Goal: Transaction & Acquisition: Purchase product/service

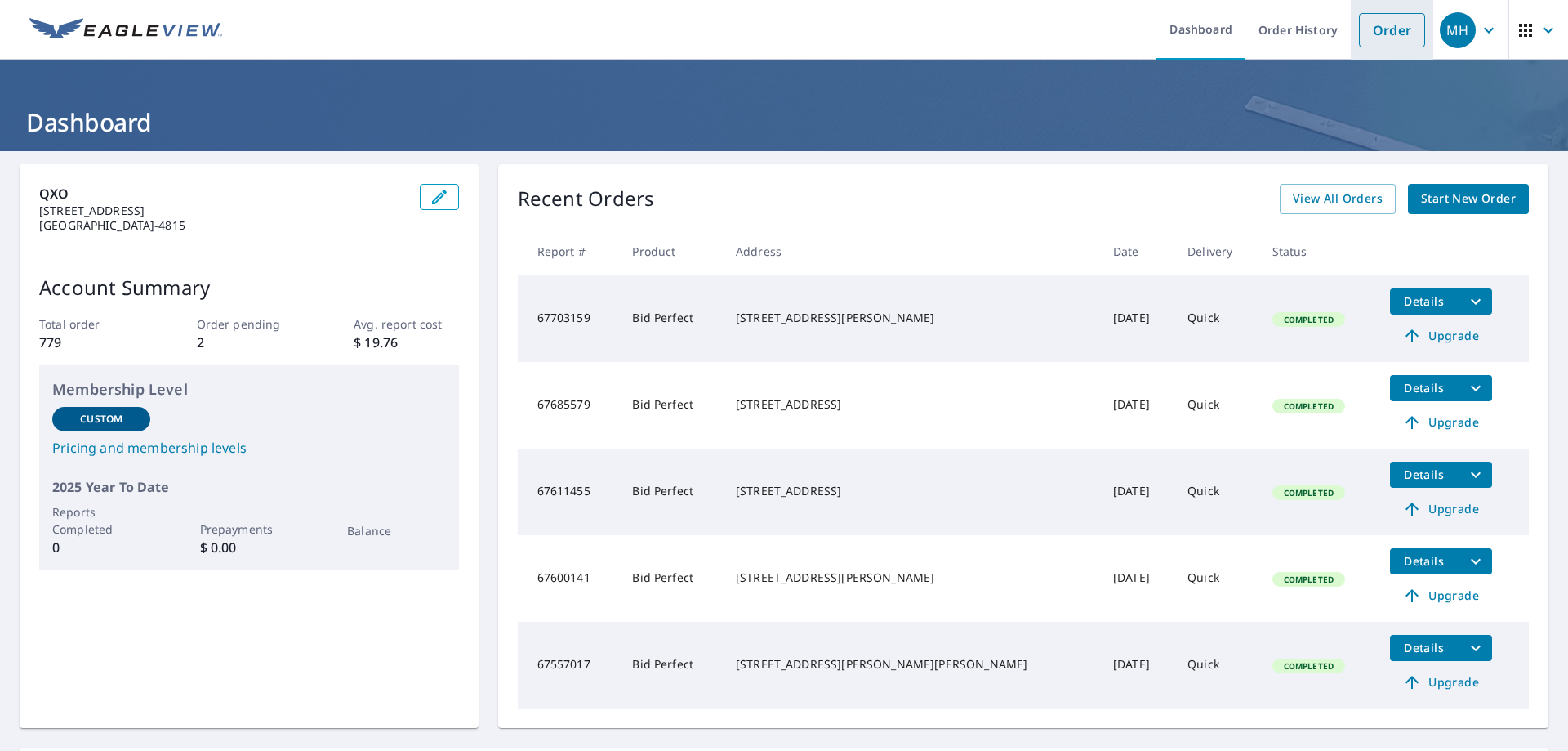
click at [1374, 25] on link "Order" at bounding box center [1392, 30] width 67 height 35
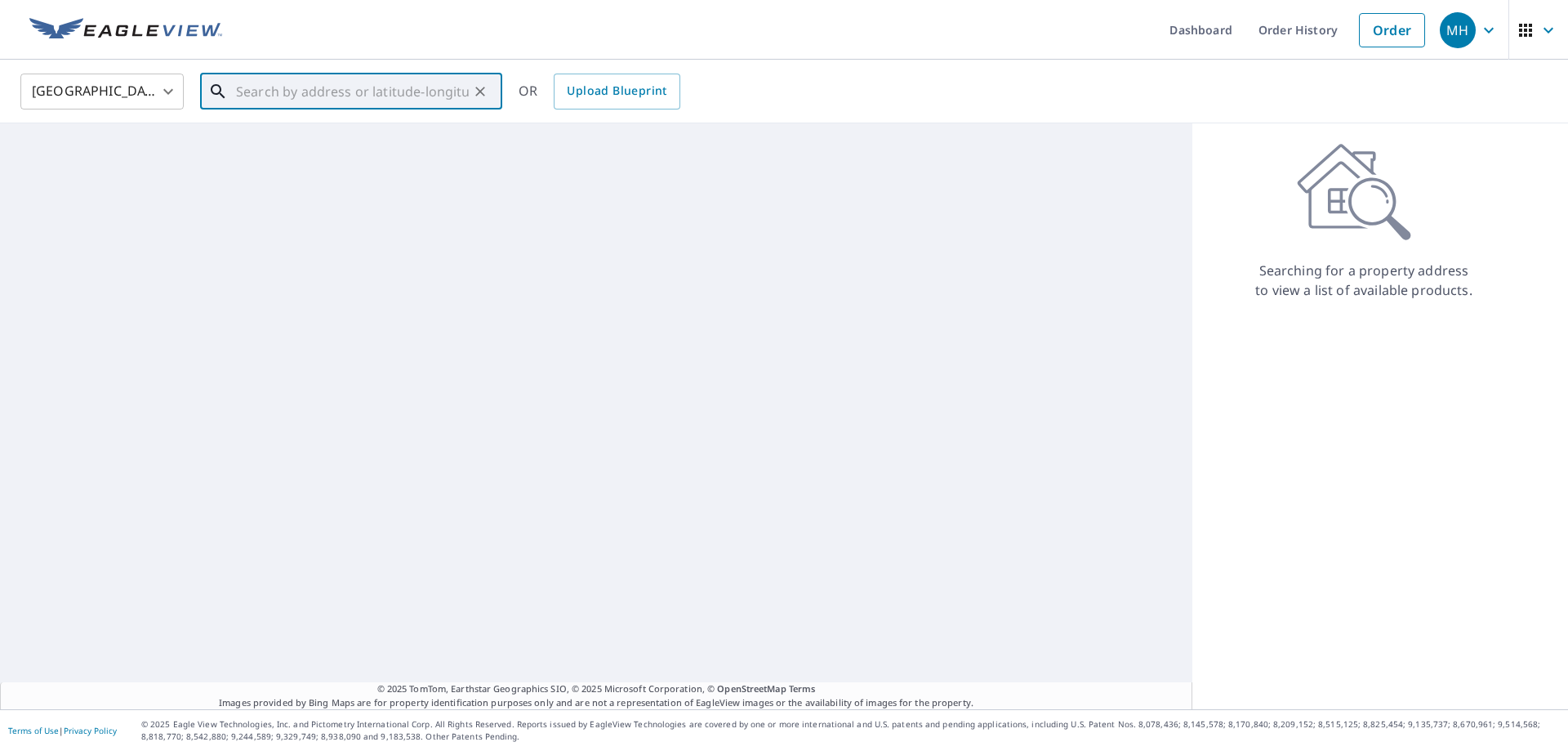
click at [301, 96] on input "text" at bounding box center [352, 91] width 232 height 46
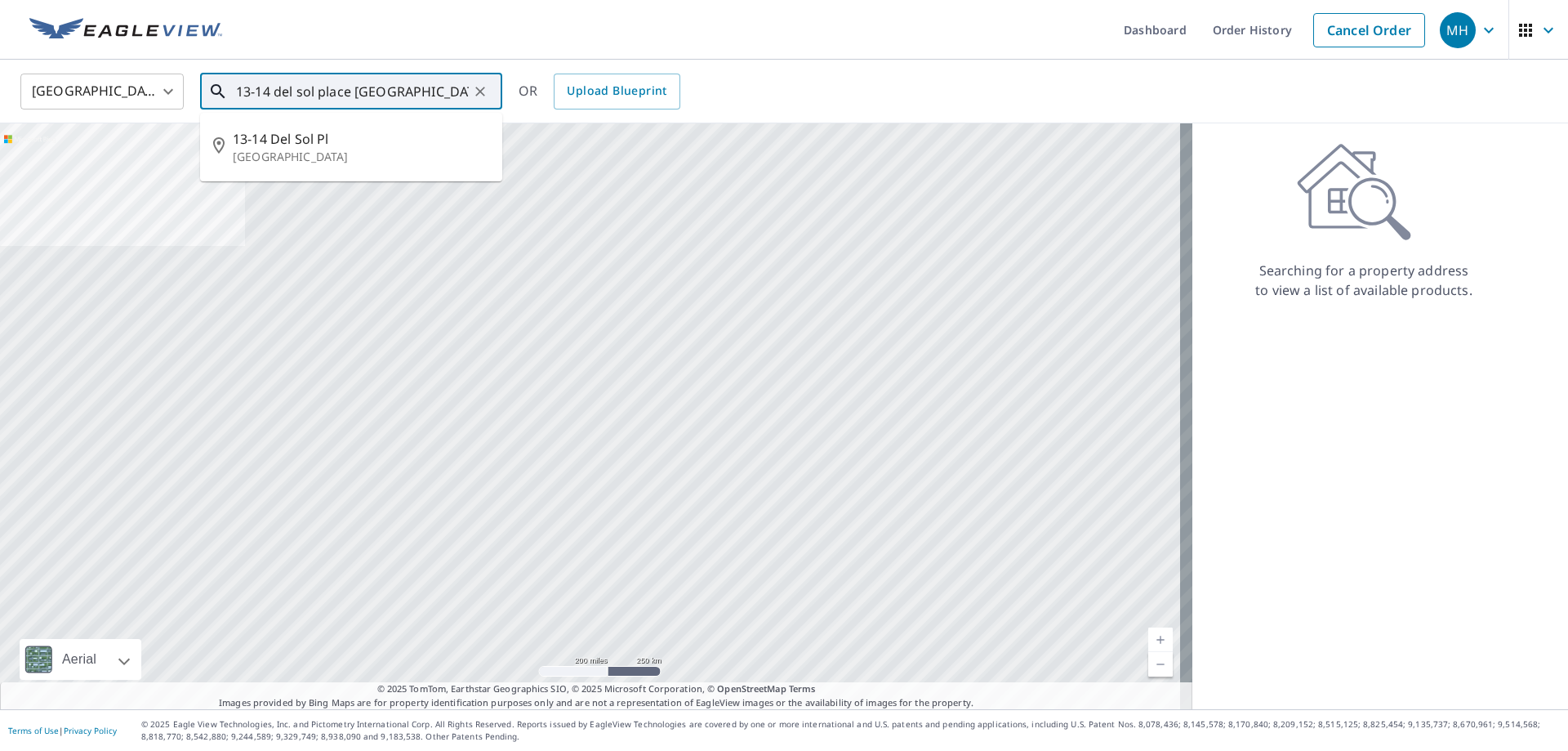
type input "13-14 del sol place [GEOGRAPHIC_DATA] [GEOGRAPHIC_DATA]"
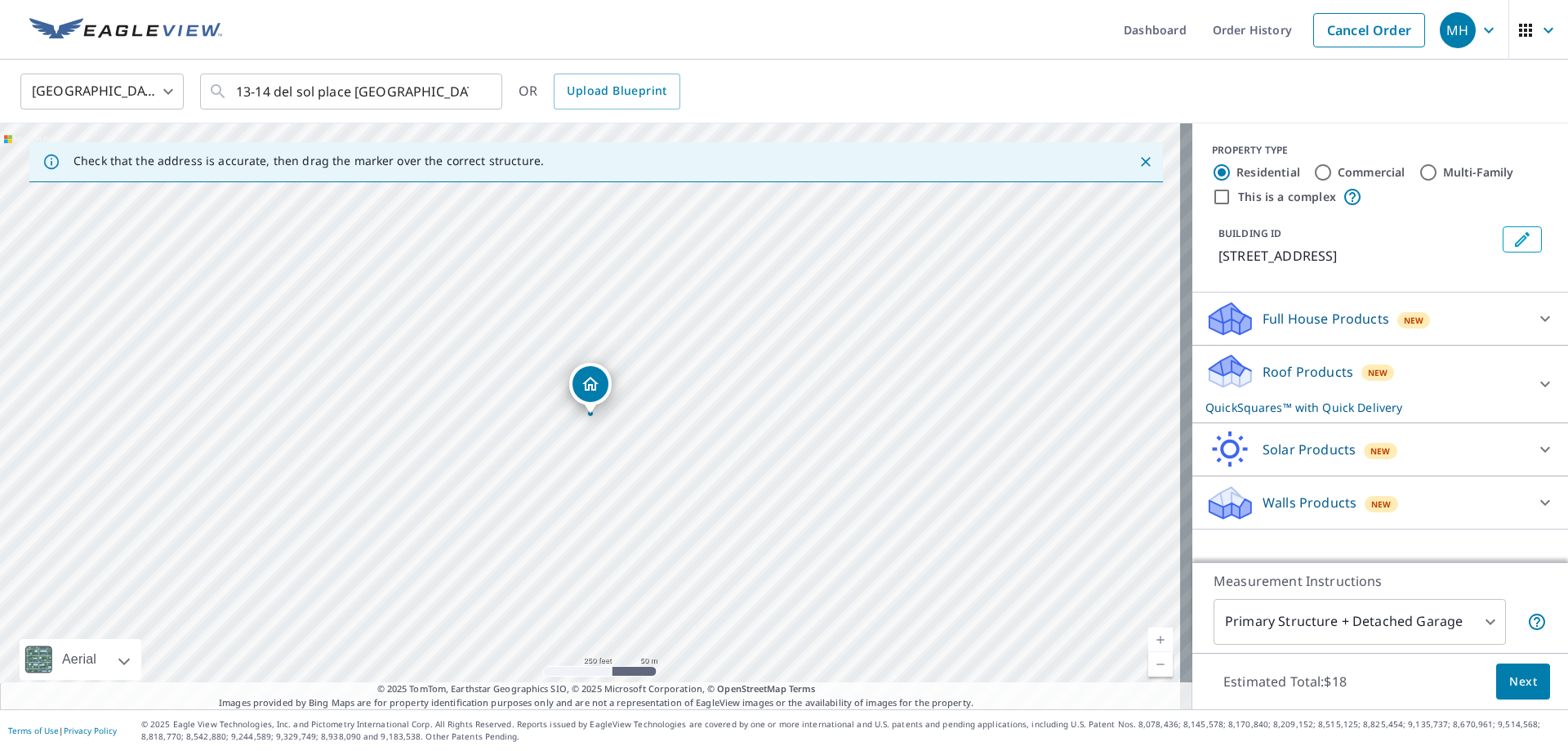
click at [1510, 684] on span "Next" at bounding box center [1523, 682] width 28 height 20
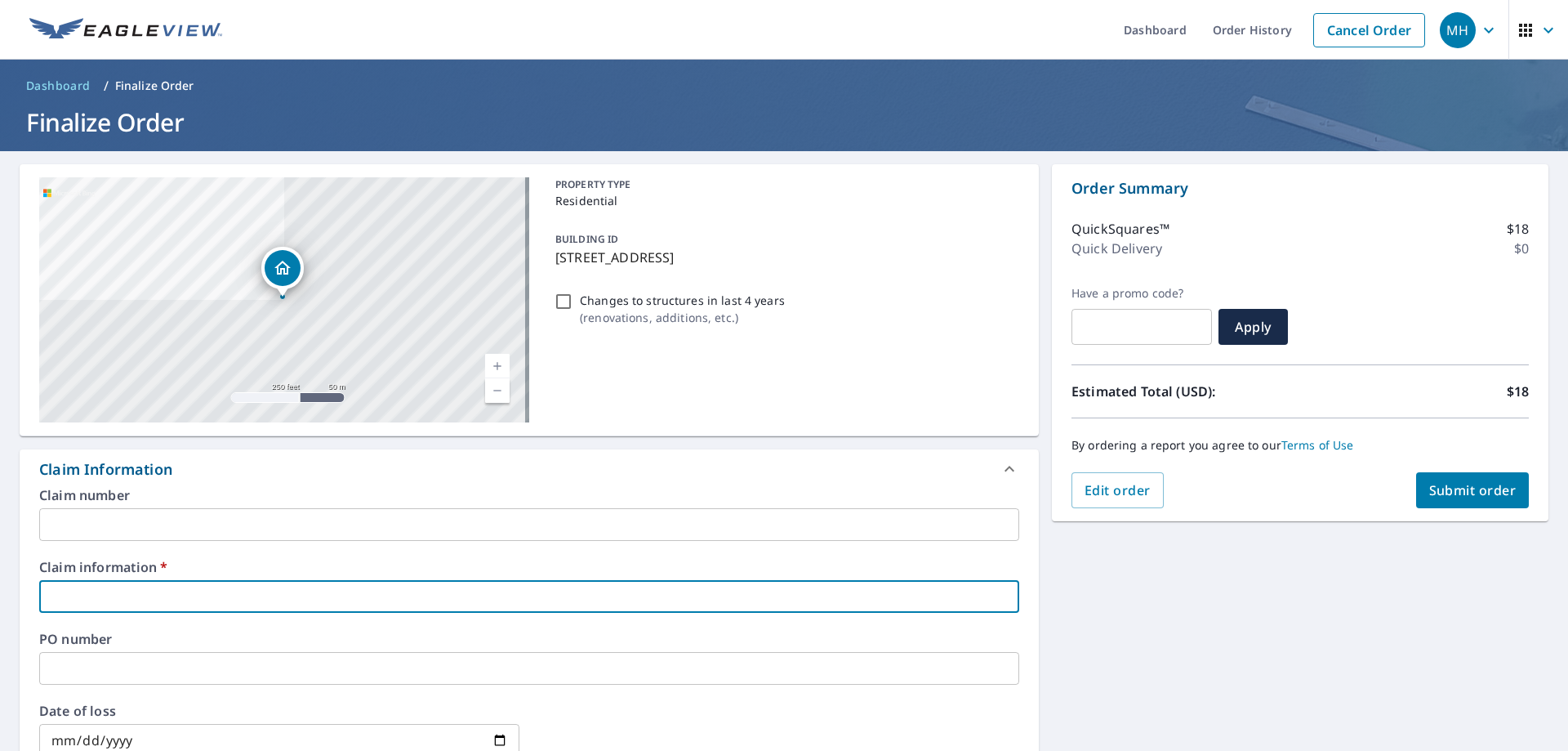
click at [327, 590] on input "text" at bounding box center [529, 597] width 981 height 33
click at [360, 556] on div "Claim number ​ Claim information   * ​ PO number ​ Date of loss ​ Cat ID ​" at bounding box center [529, 665] width 1020 height 354
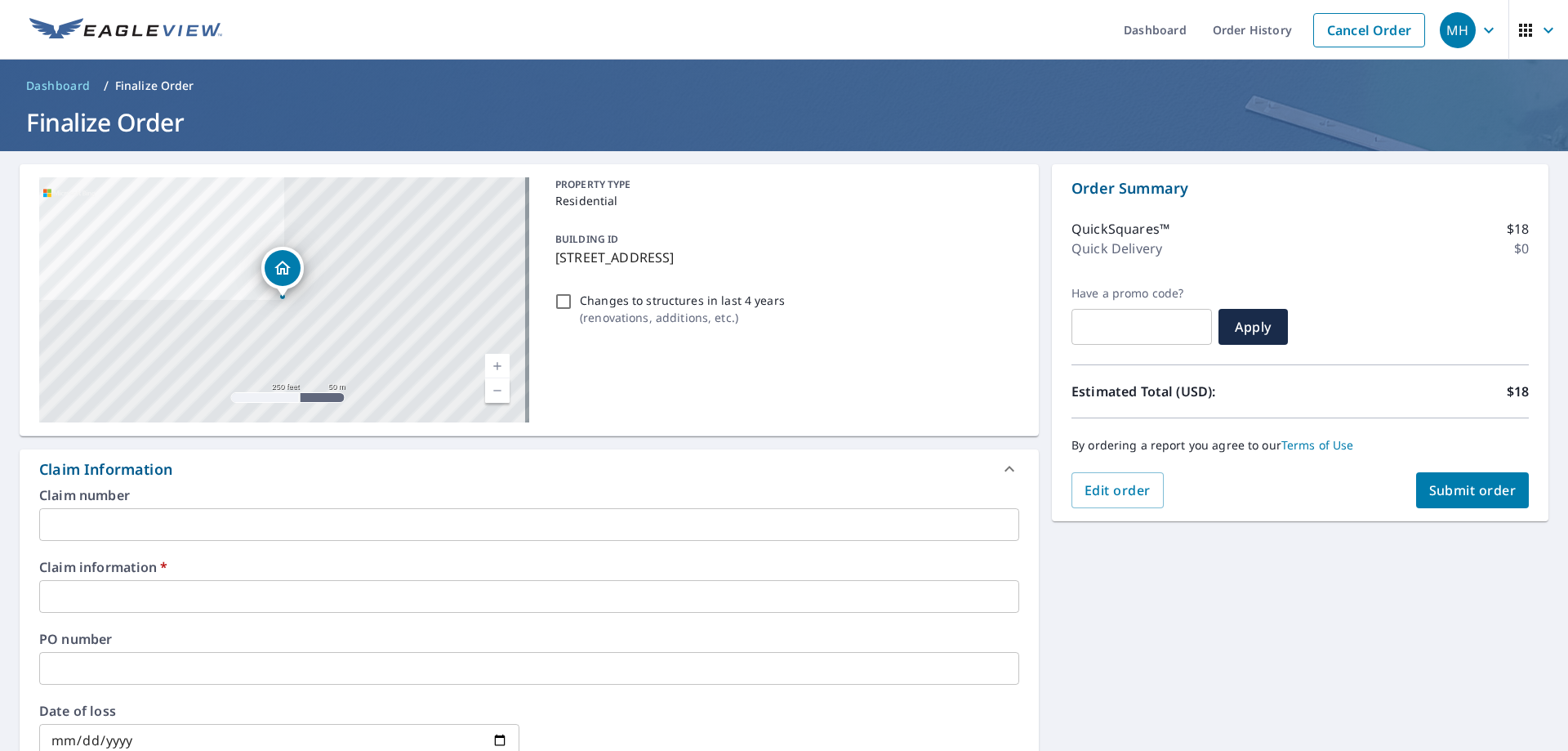
click at [347, 605] on input "text" at bounding box center [529, 597] width 981 height 33
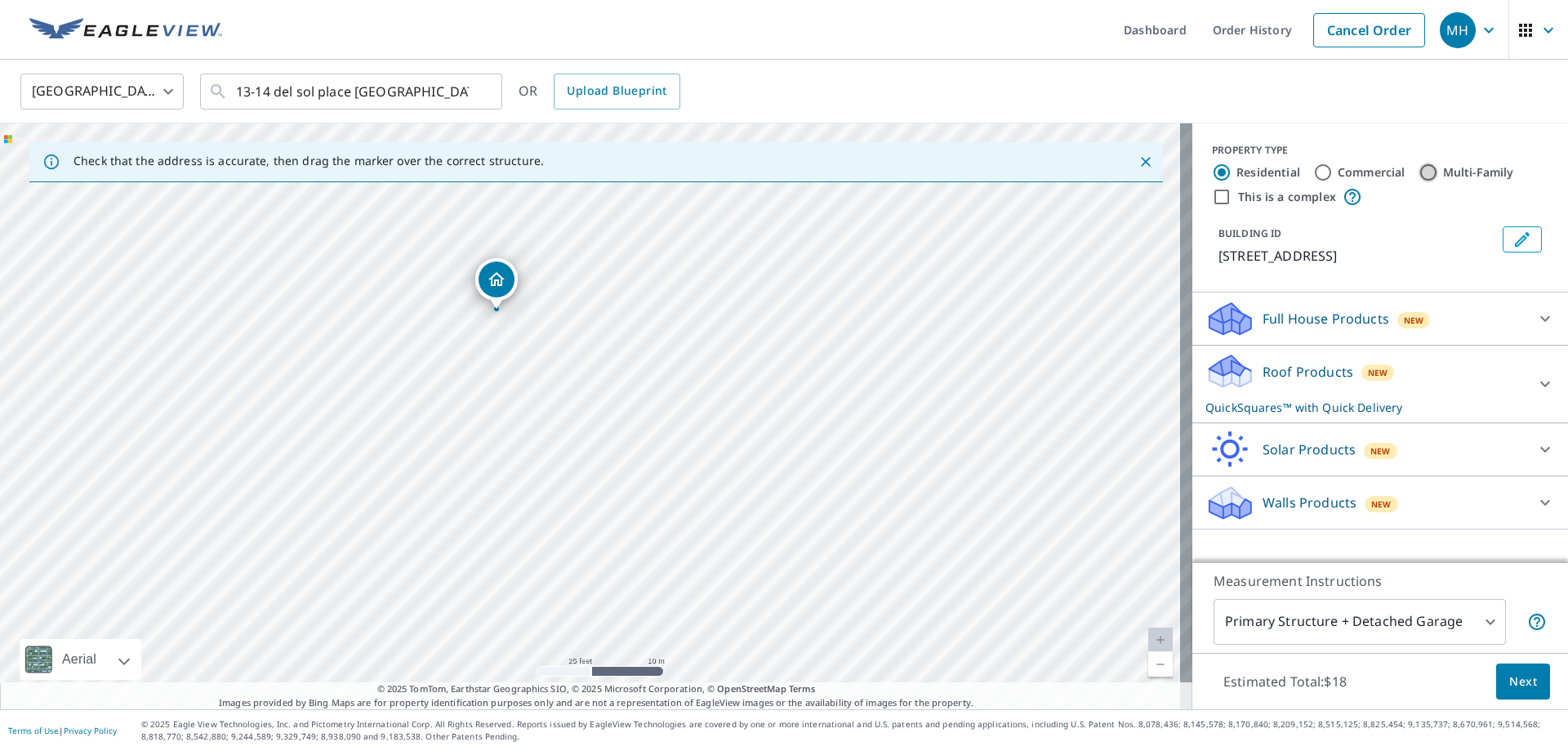
click at [1420, 175] on input "Multi-Family" at bounding box center [1429, 172] width 20 height 20
radio input "true"
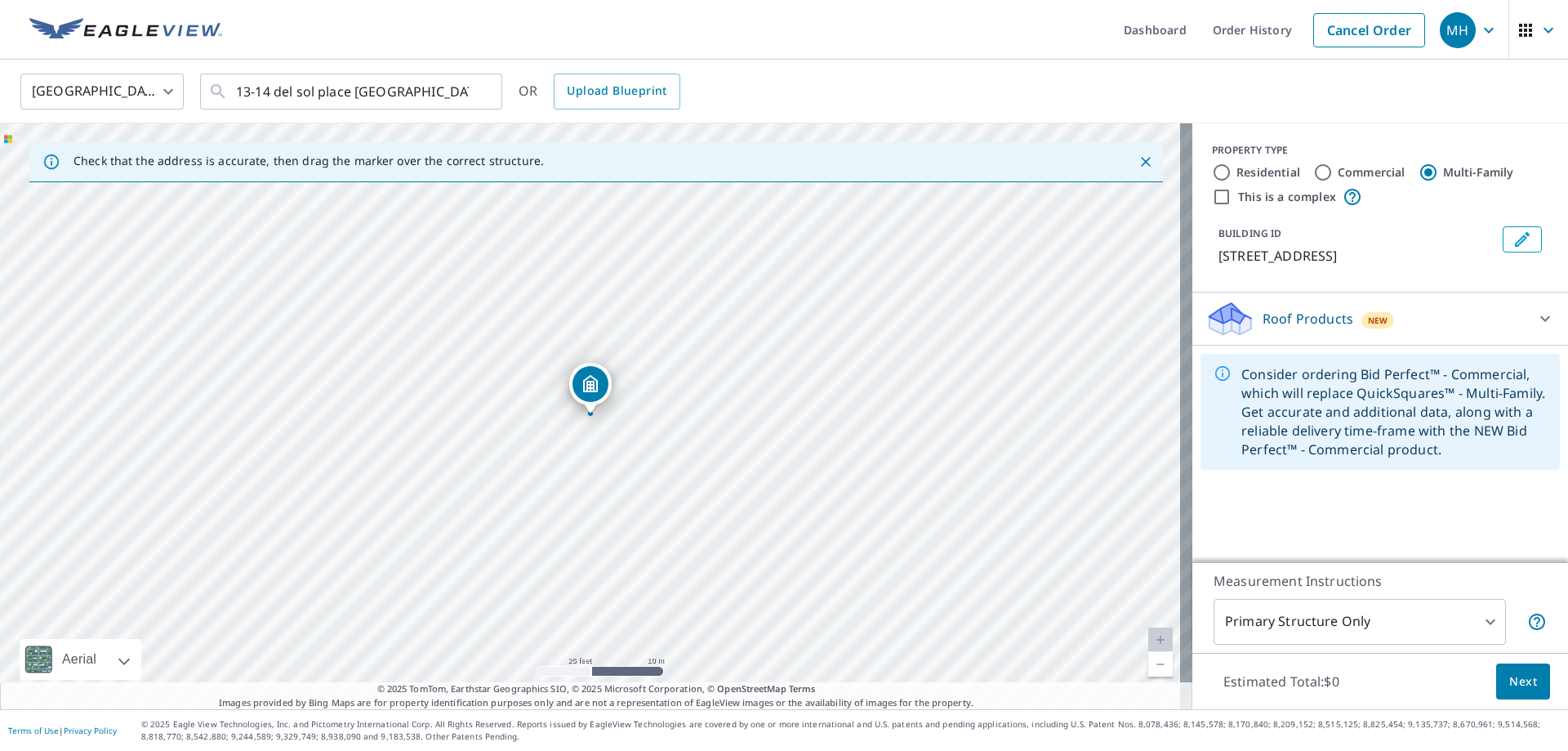
click at [1454, 617] on body "MH MH Dashboard Order History Cancel Order MH United States [GEOGRAPHIC_DATA] ​…" at bounding box center [784, 376] width 1568 height 751
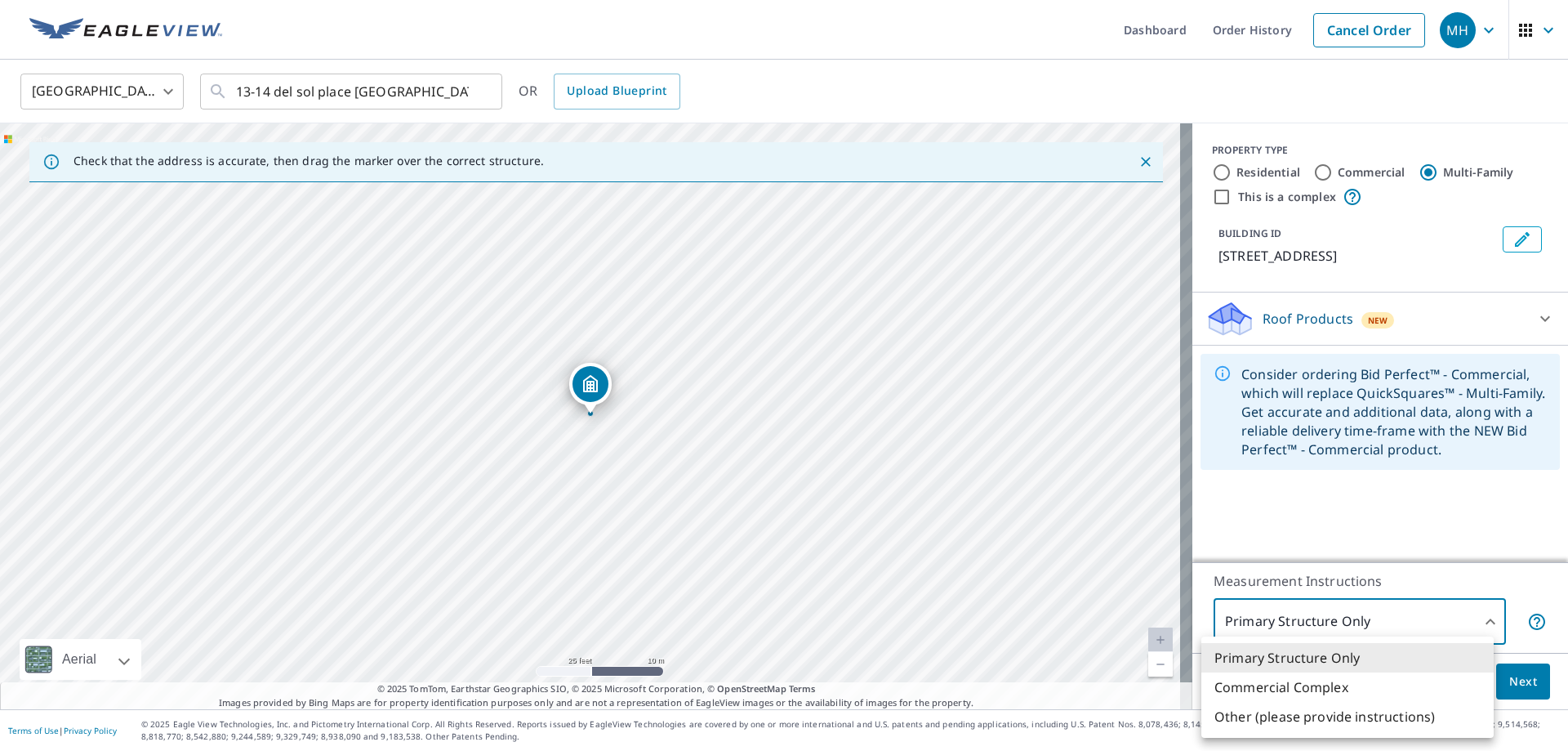
click at [1452, 542] on div at bounding box center [784, 376] width 1568 height 751
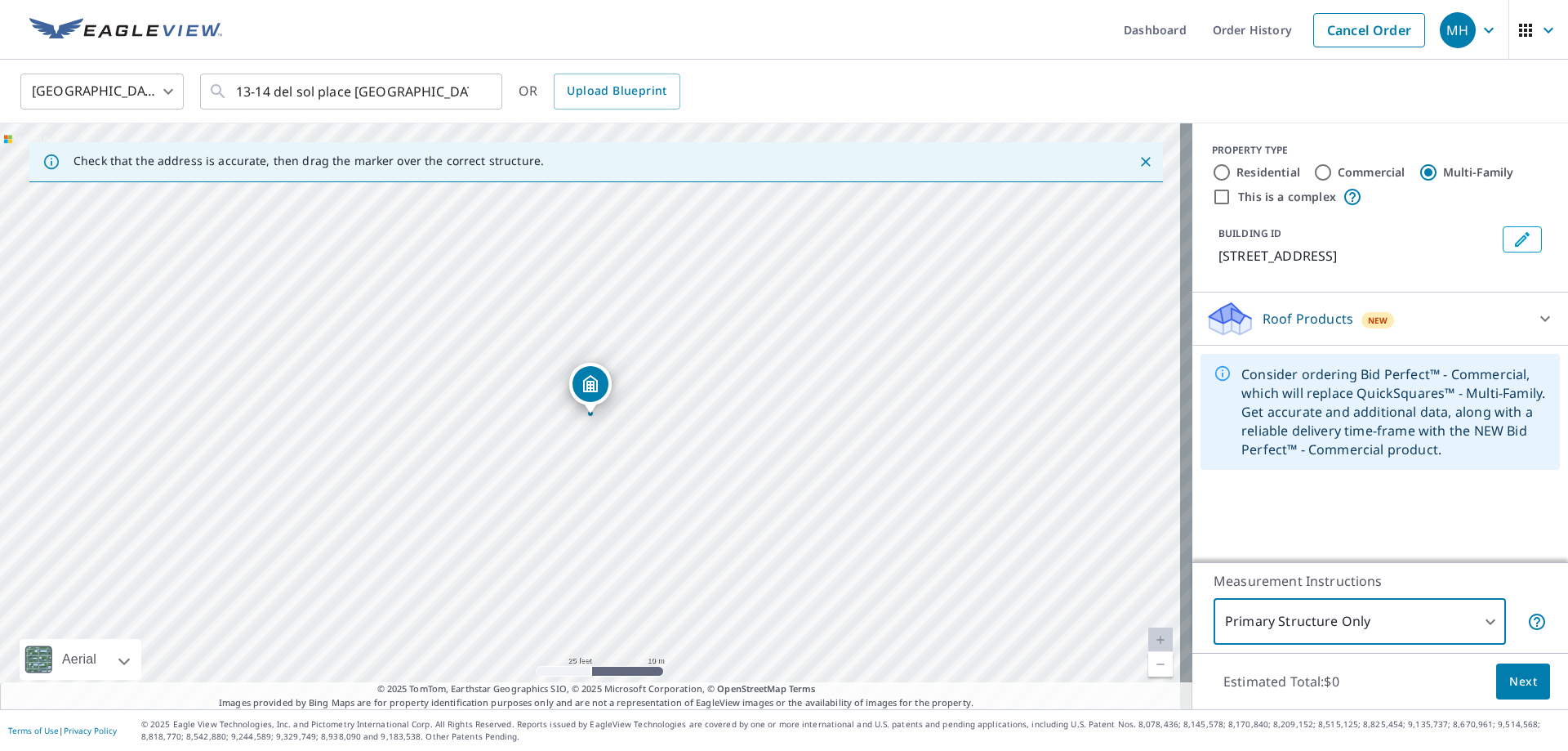
click at [1450, 619] on body "MH MH Dashboard Order History Cancel Order MH United States [GEOGRAPHIC_DATA] ​…" at bounding box center [784, 376] width 1568 height 751
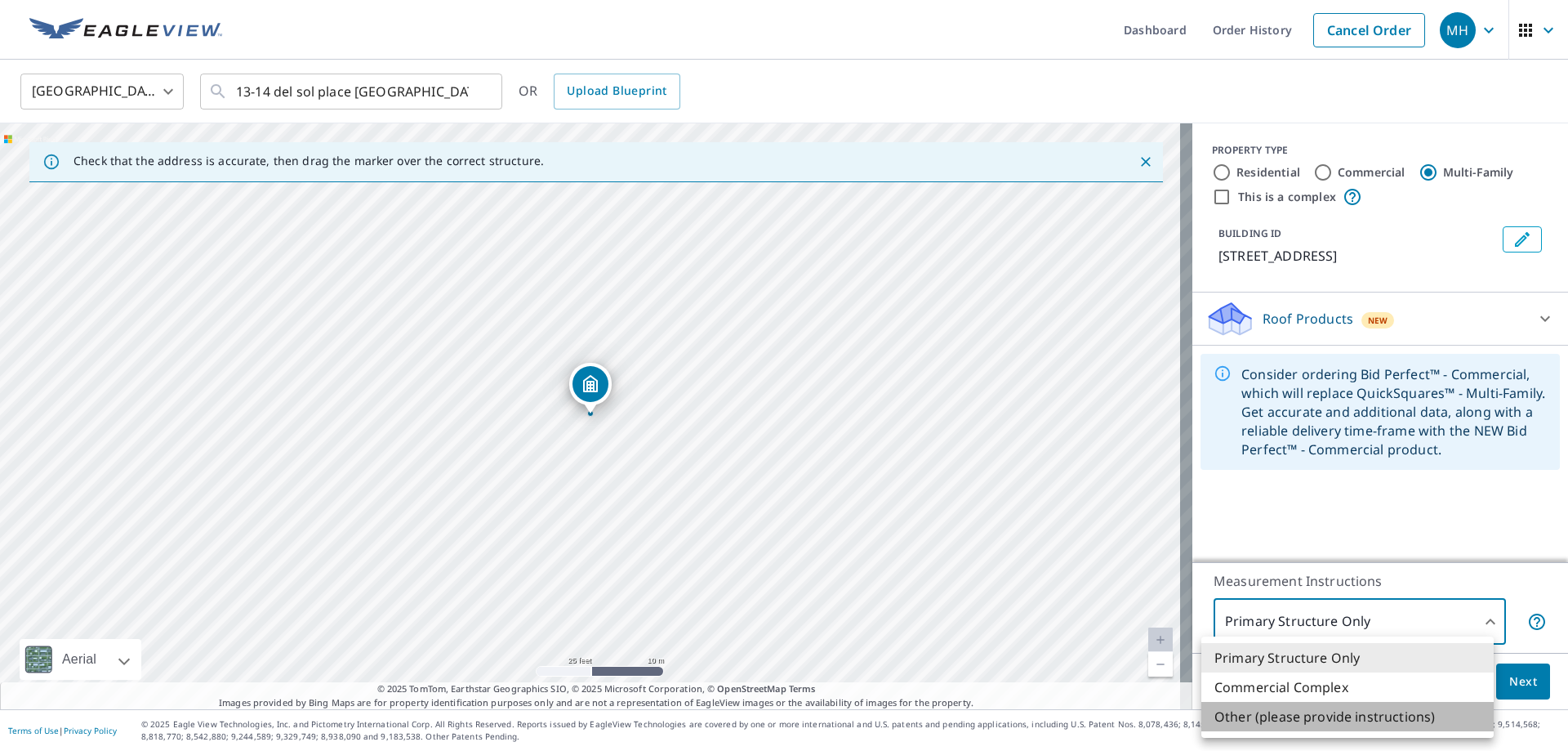
click at [1362, 715] on li "Other (please provide instructions)" at bounding box center [1348, 716] width 293 height 29
type input "5"
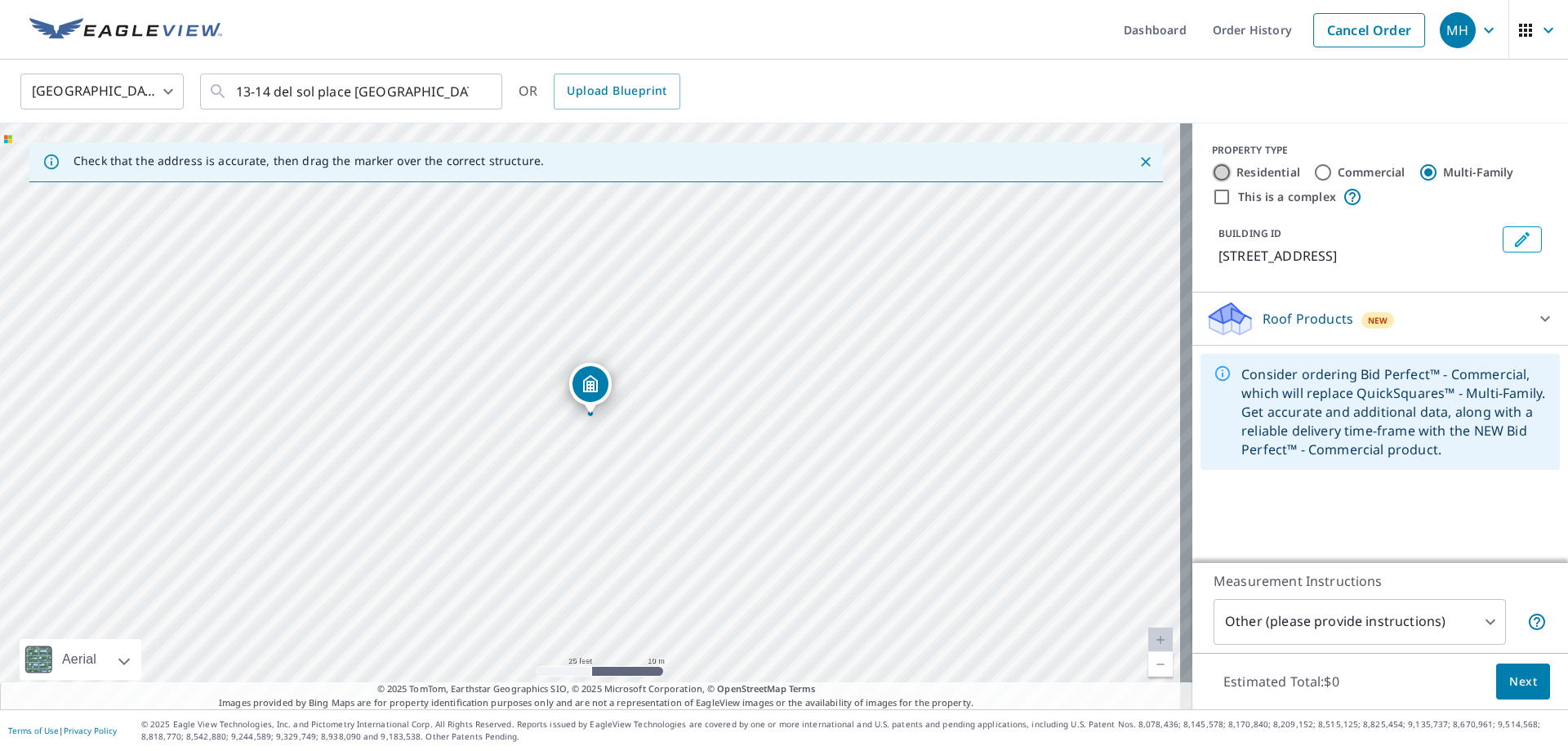
click at [1212, 167] on input "Residential" at bounding box center [1222, 172] width 20 height 20
radio input "true"
type input "1"
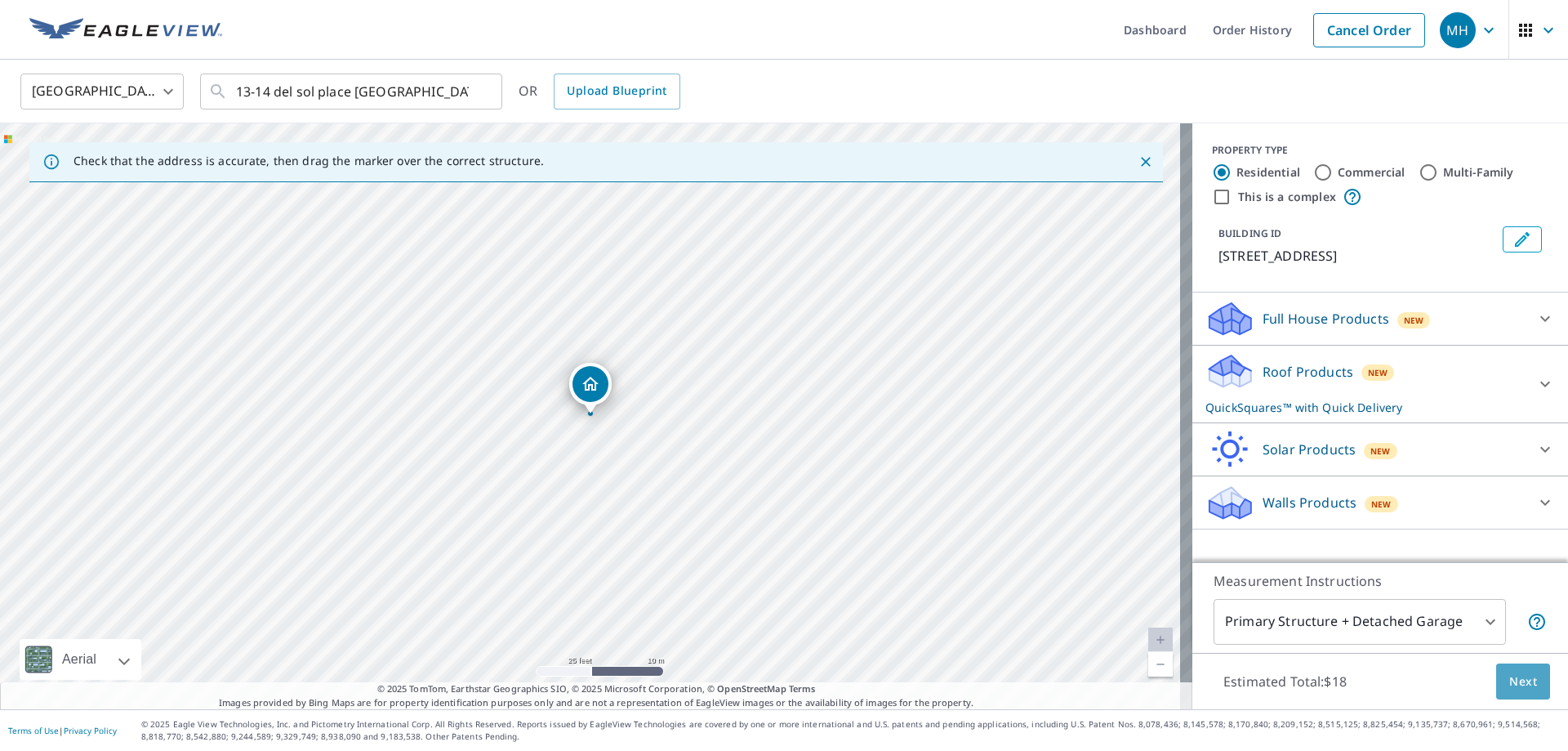
click at [1517, 680] on span "Next" at bounding box center [1523, 682] width 28 height 20
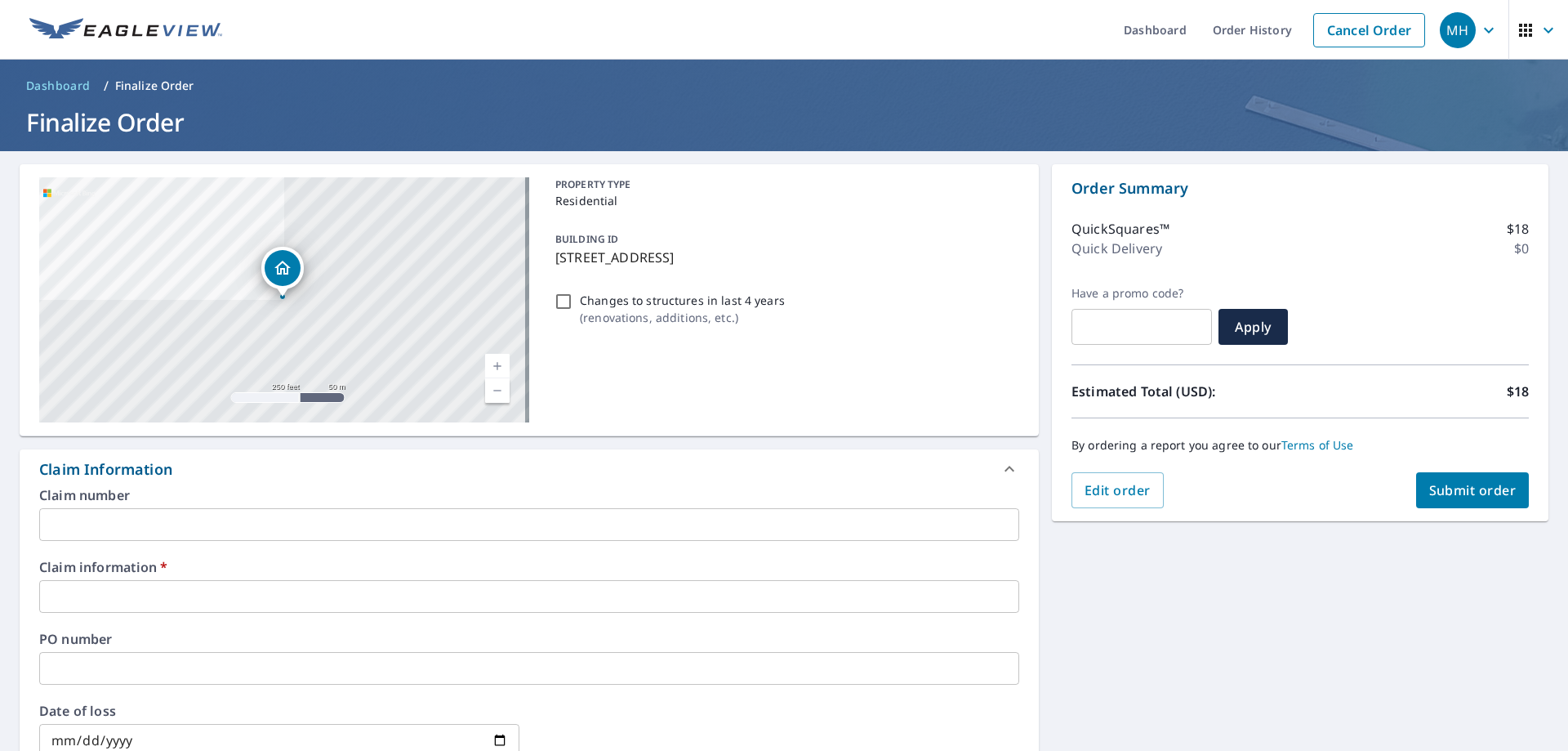
click at [204, 596] on input "text" at bounding box center [529, 597] width 981 height 33
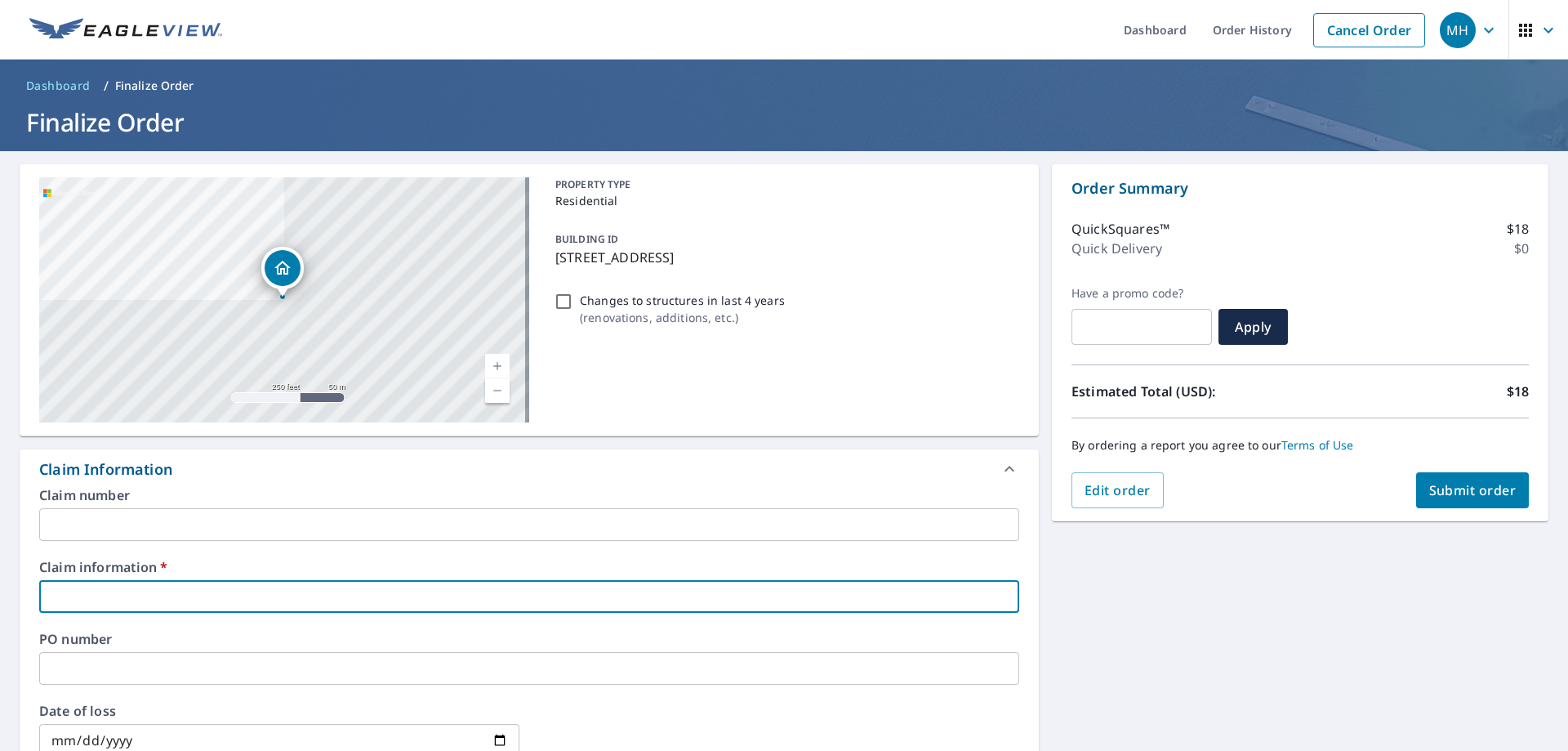
type input "Everlast"
checkbox input "true"
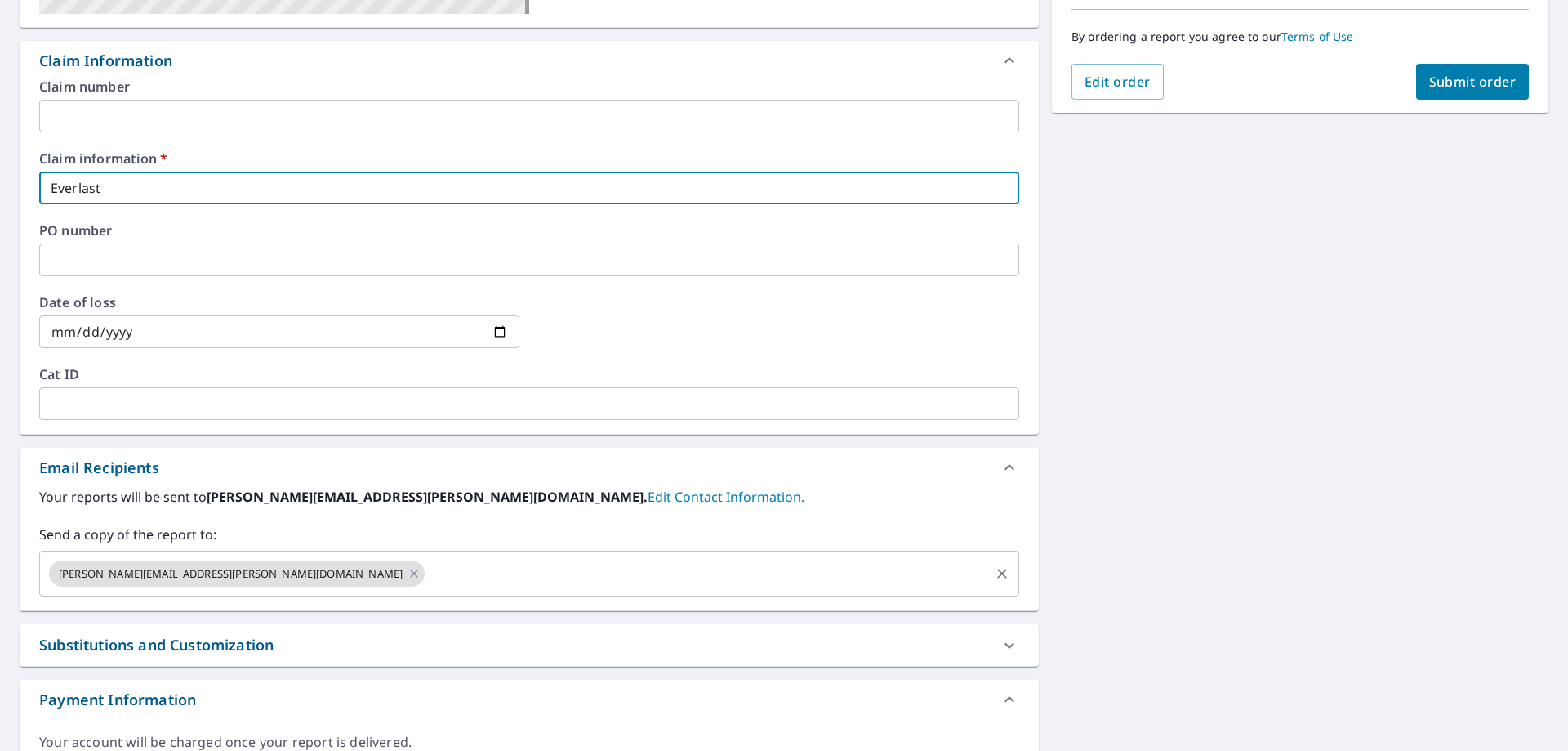
scroll to position [497, 0]
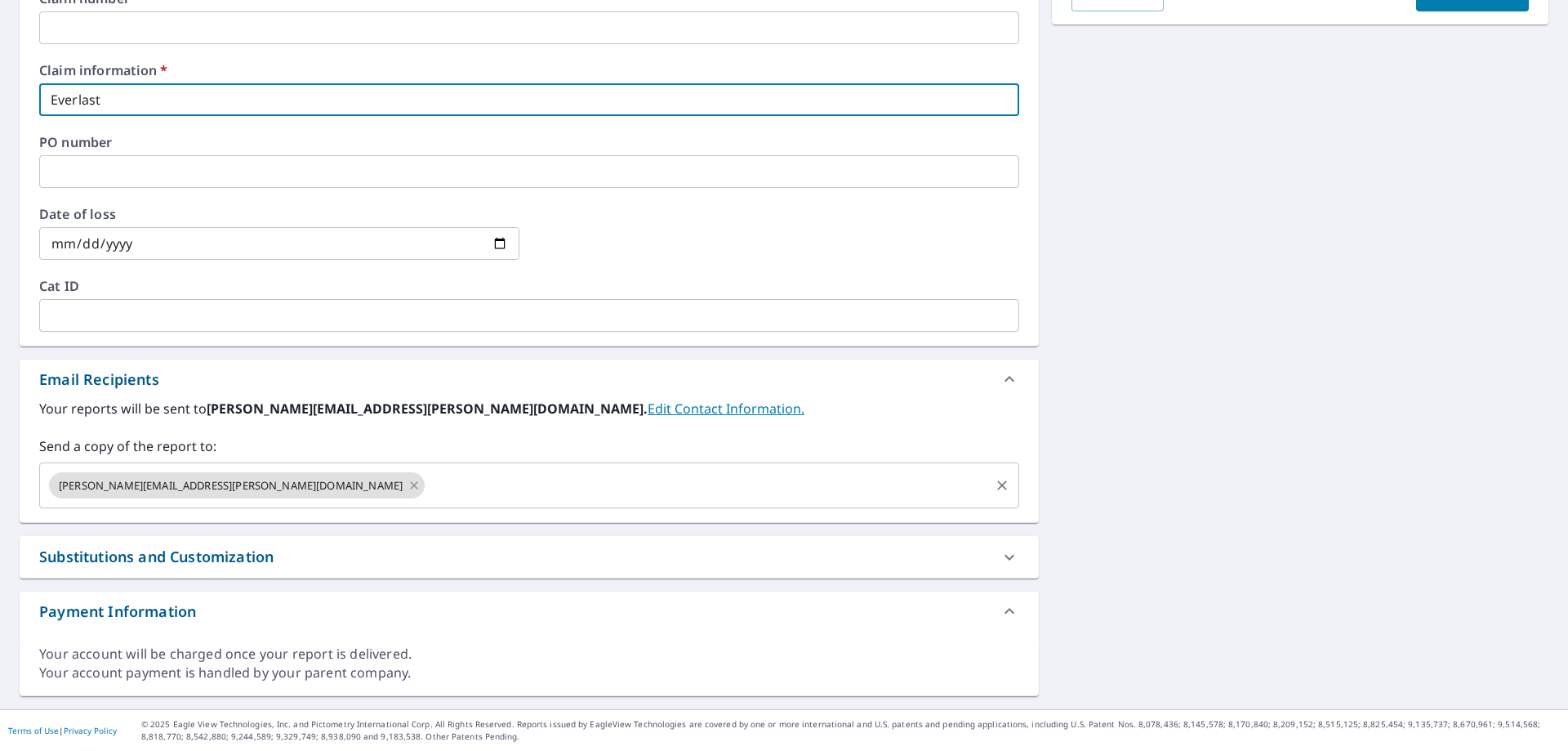
click at [427, 490] on input "text" at bounding box center [706, 485] width 560 height 31
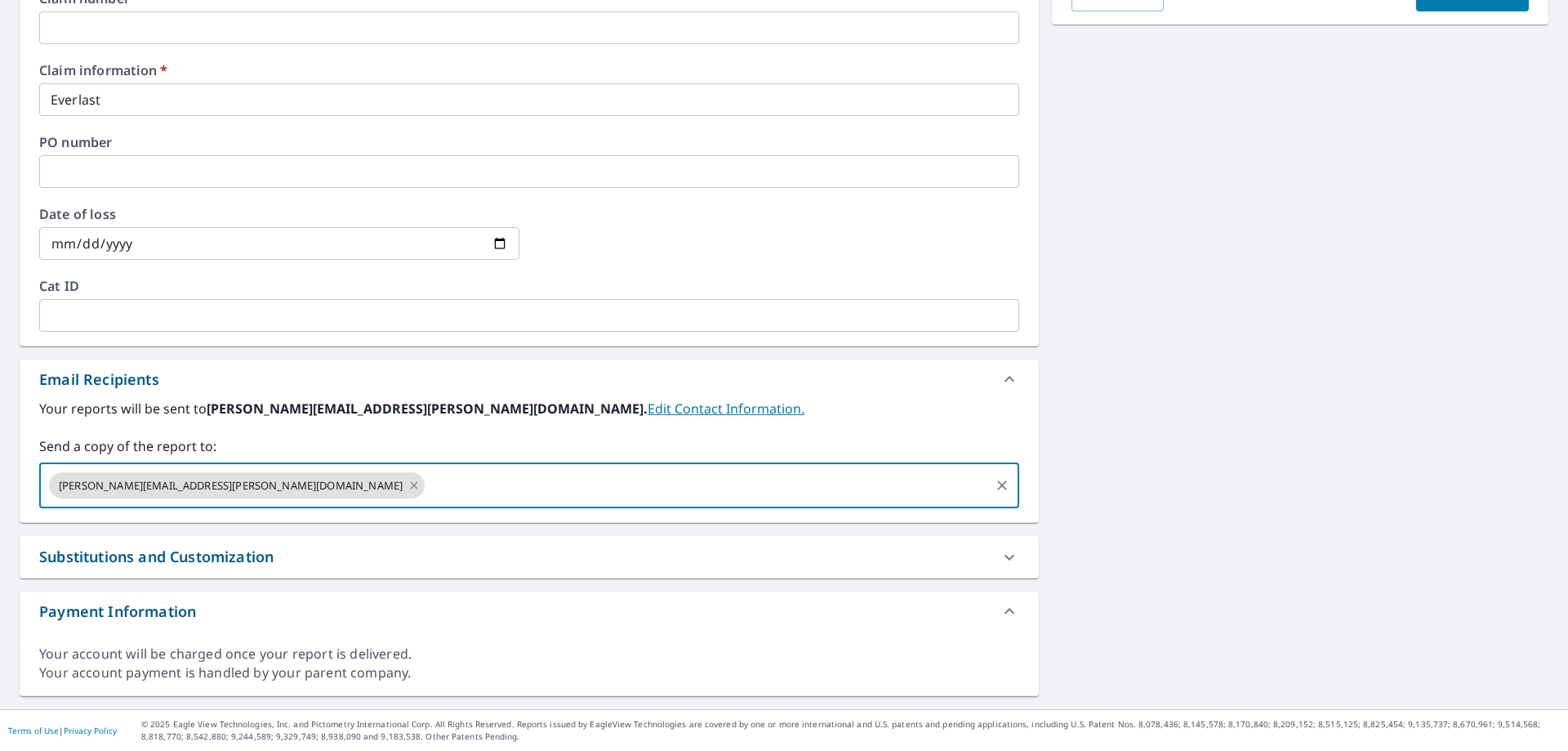
paste input "[EMAIL_ADDRESS][DOMAIN_NAME]"
type input "[EMAIL_ADDRESS][DOMAIN_NAME]"
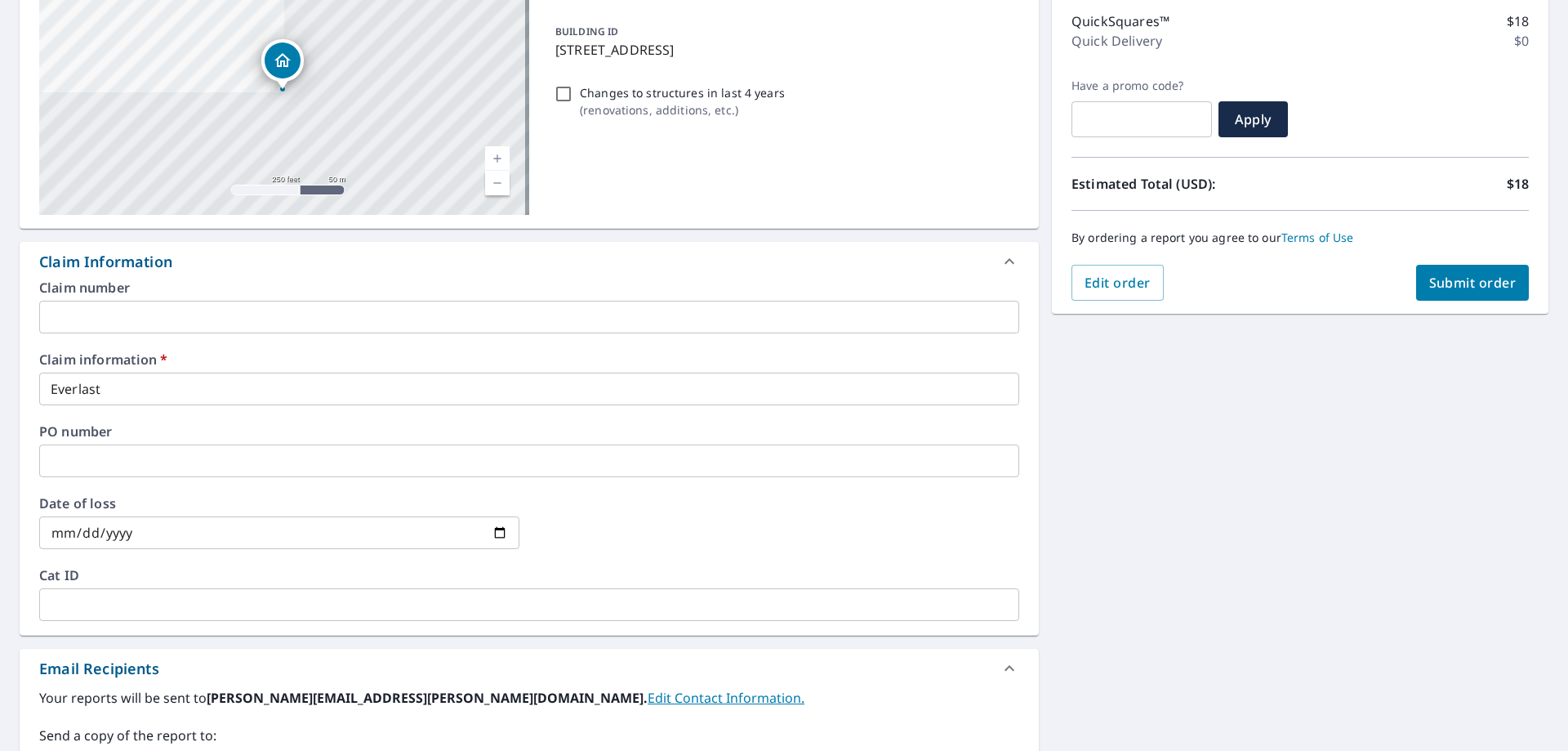
scroll to position [6, 0]
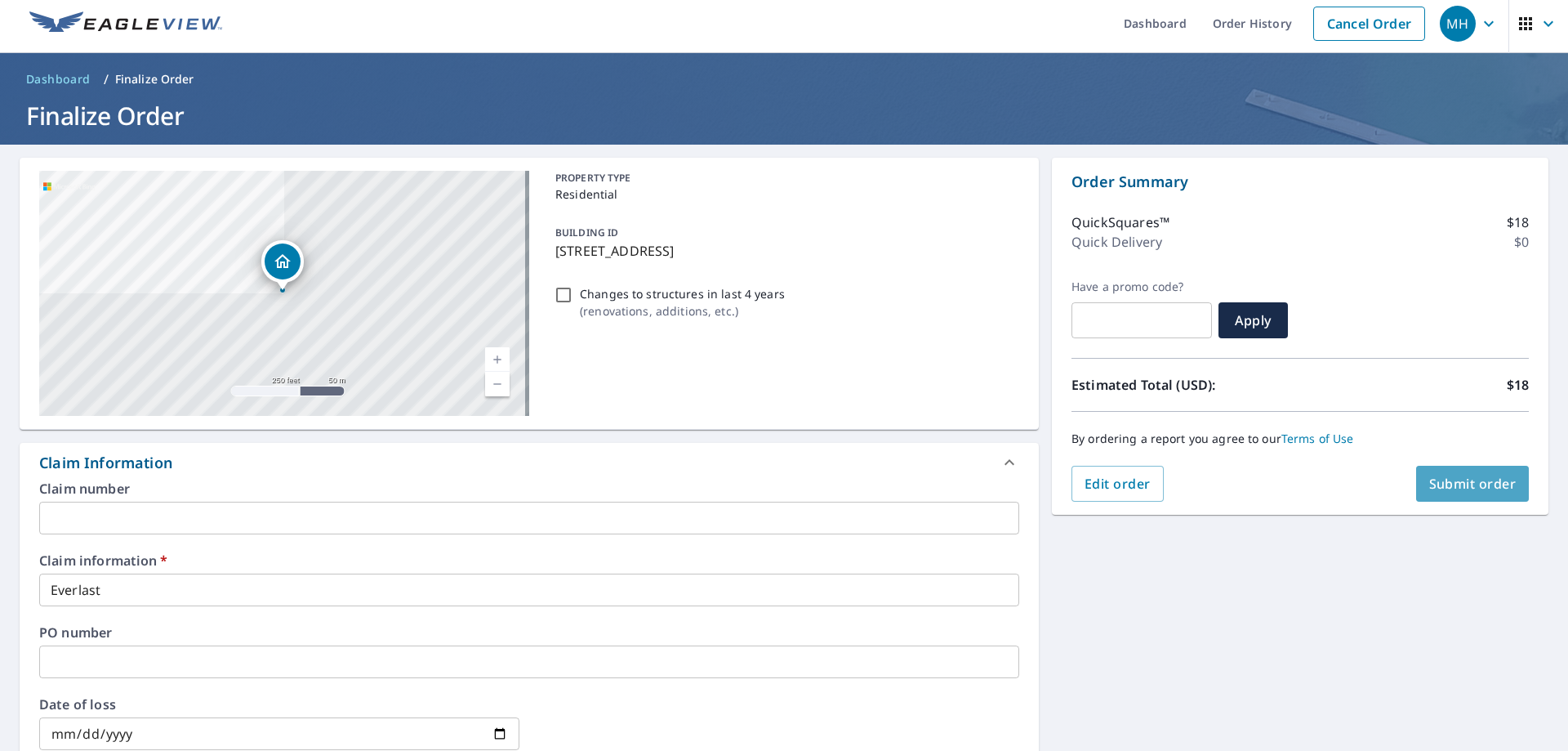
click at [1479, 488] on span "Submit order" at bounding box center [1473, 484] width 87 height 18
checkbox input "true"
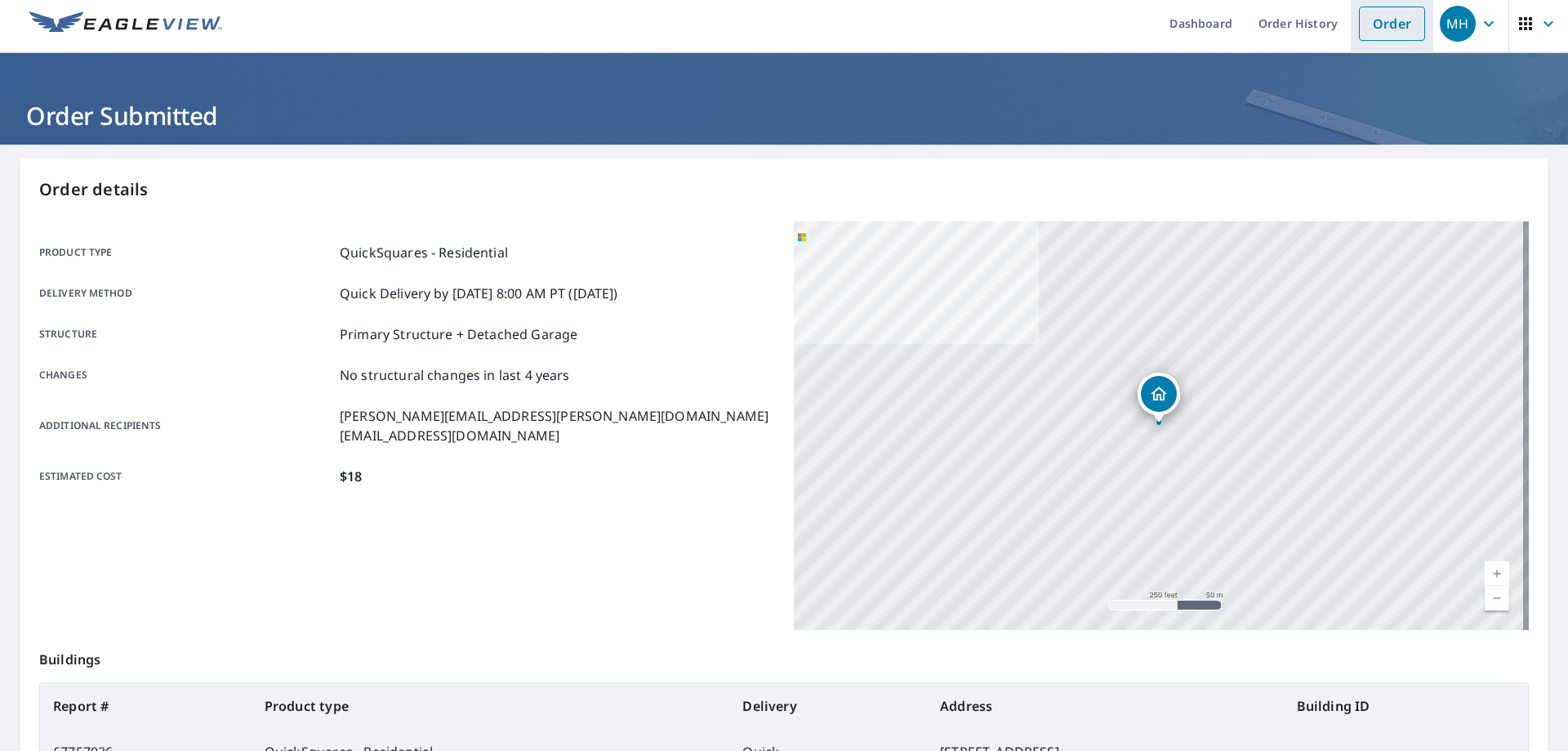
click at [1391, 31] on link "Order" at bounding box center [1392, 23] width 67 height 35
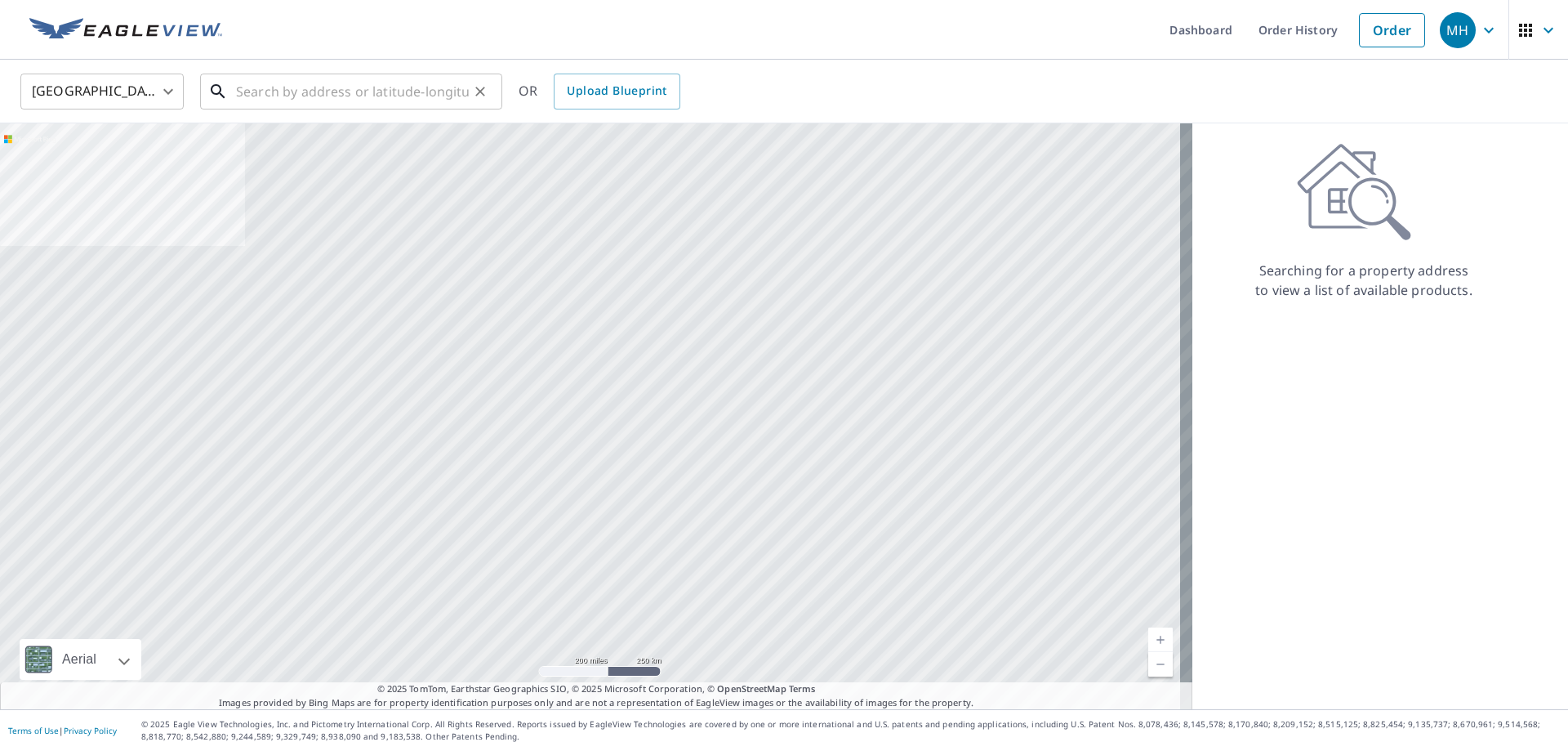
click at [366, 98] on input "text" at bounding box center [352, 91] width 232 height 46
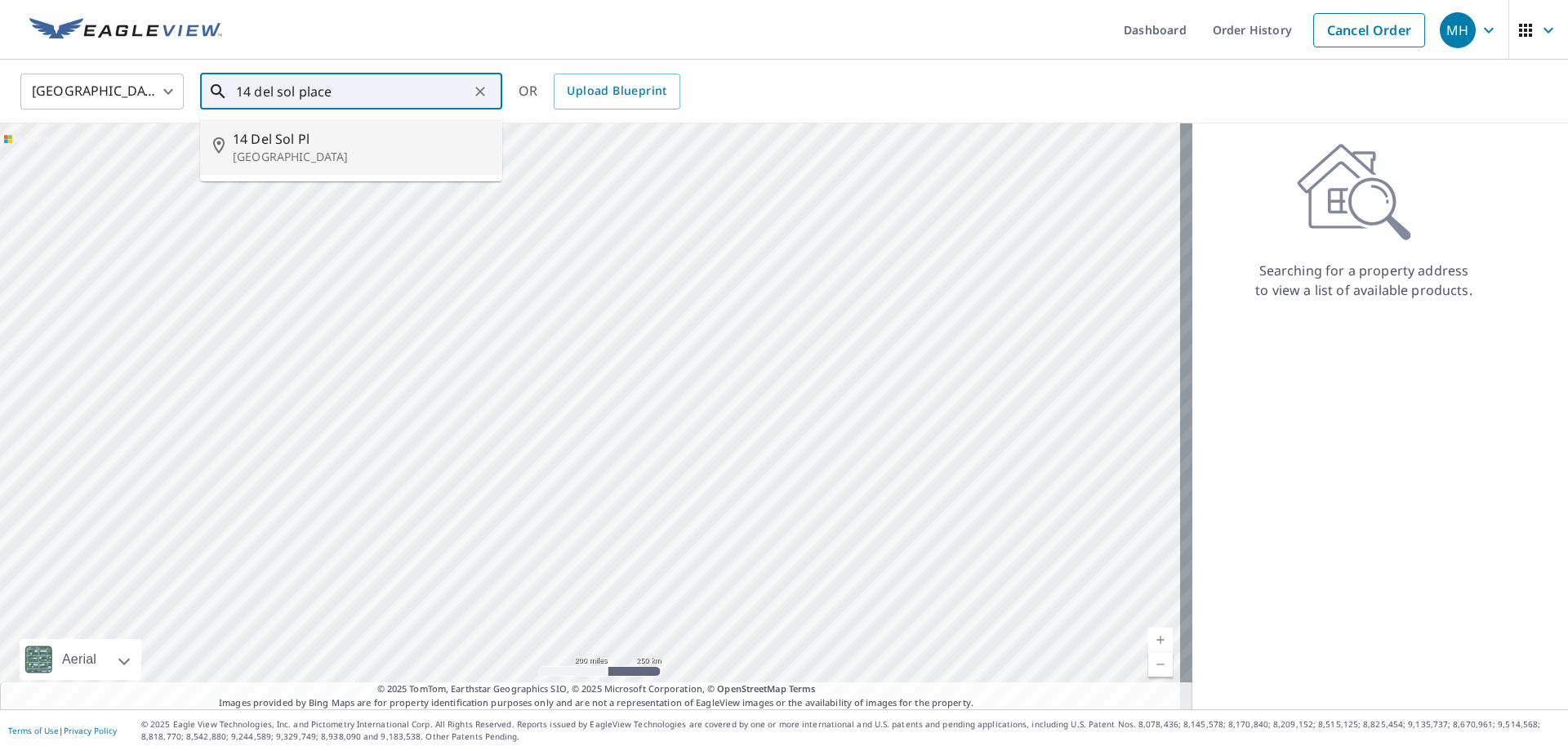
click at [345, 134] on span "14 Del Sol Pl" at bounding box center [360, 138] width 256 height 20
type input "[STREET_ADDRESS]"
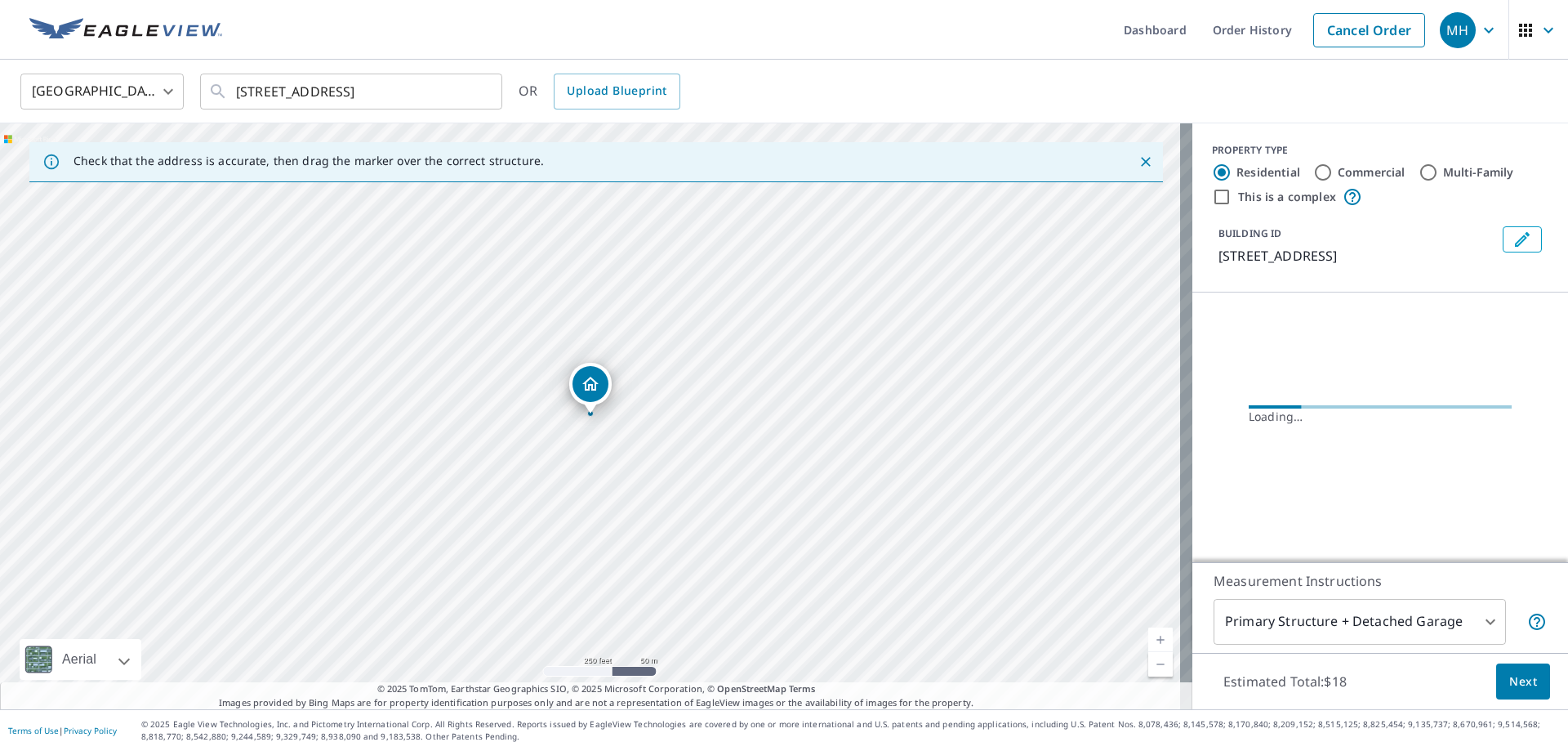
click at [1513, 684] on span "Next" at bounding box center [1523, 682] width 28 height 20
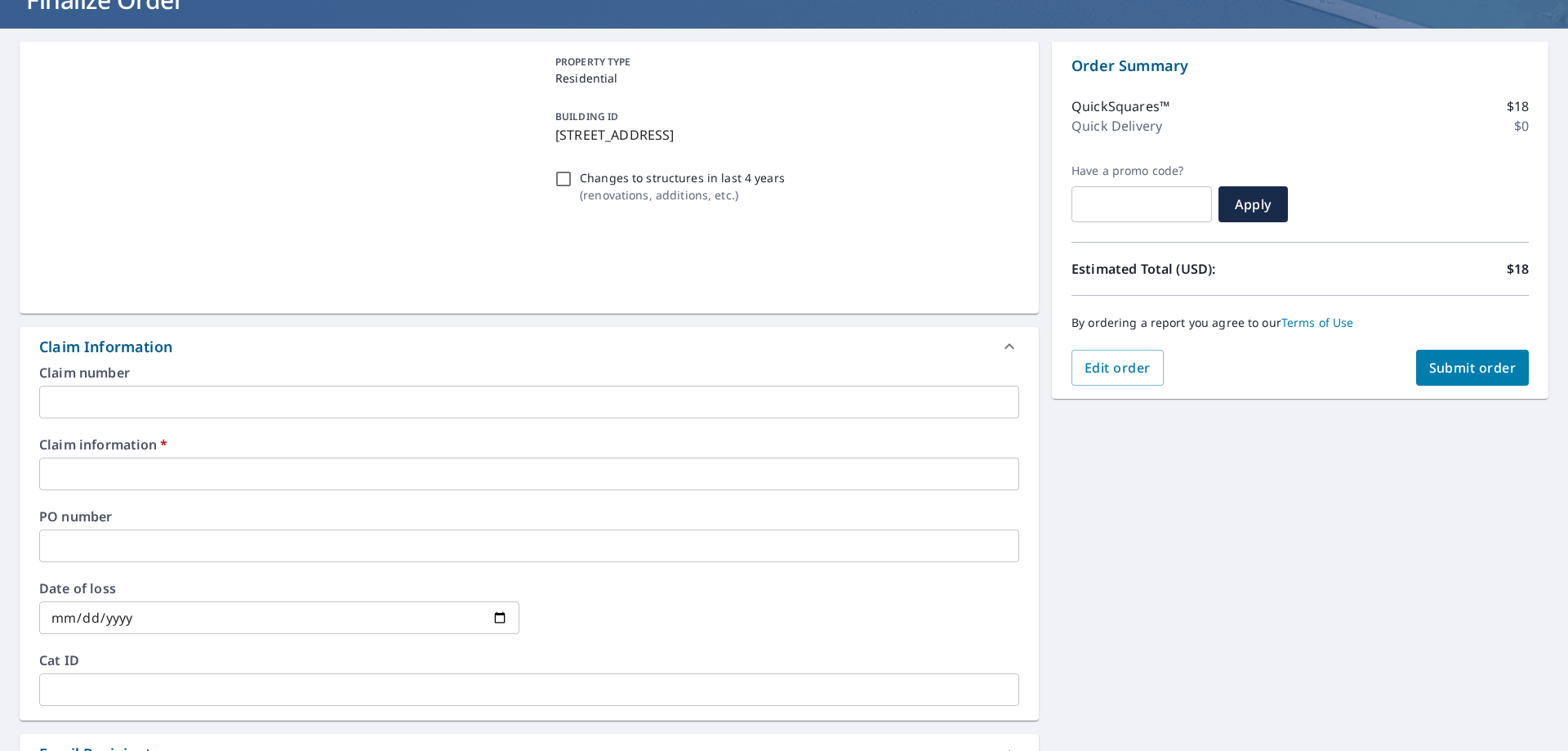
scroll to position [245, 0]
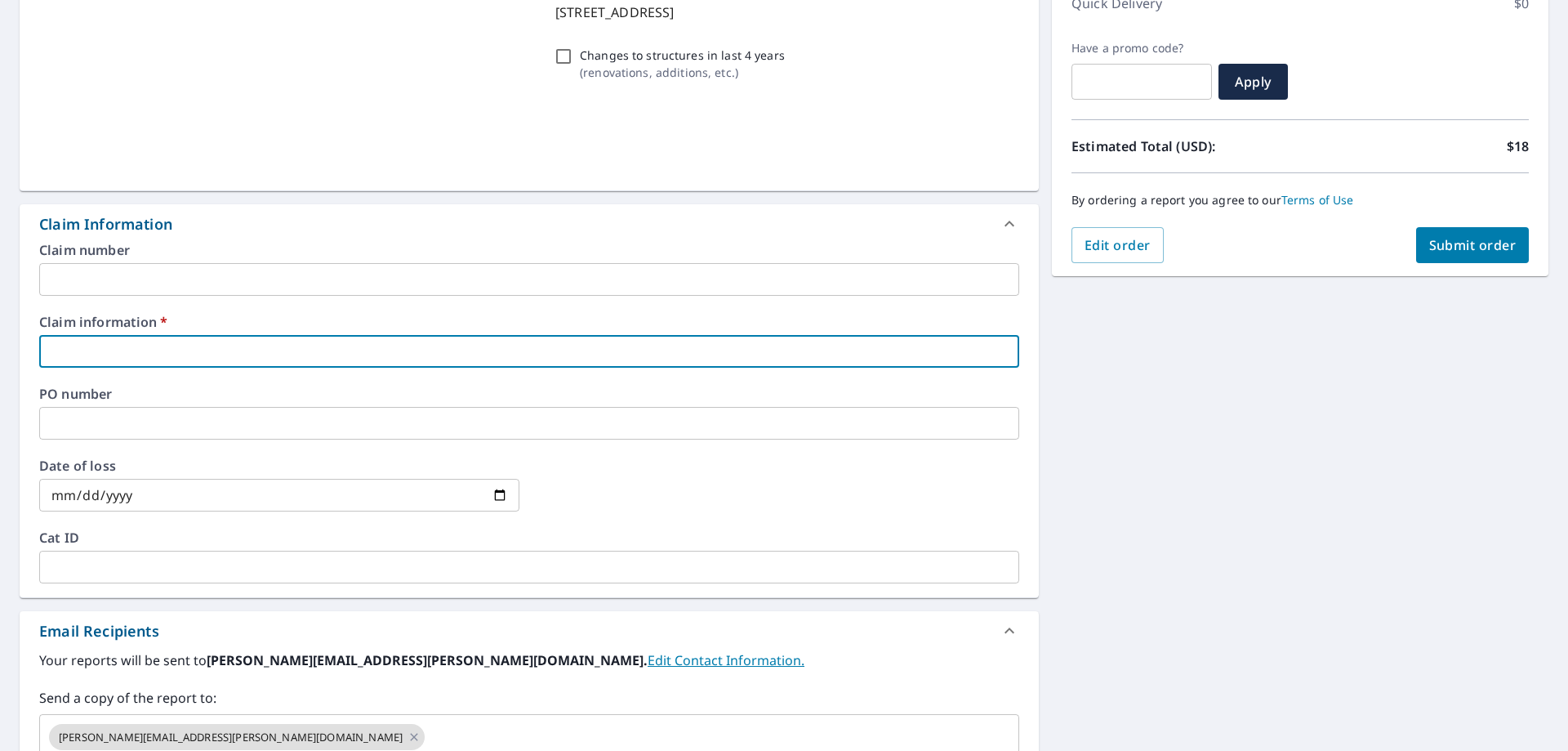
click at [278, 344] on input "text" at bounding box center [529, 351] width 981 height 33
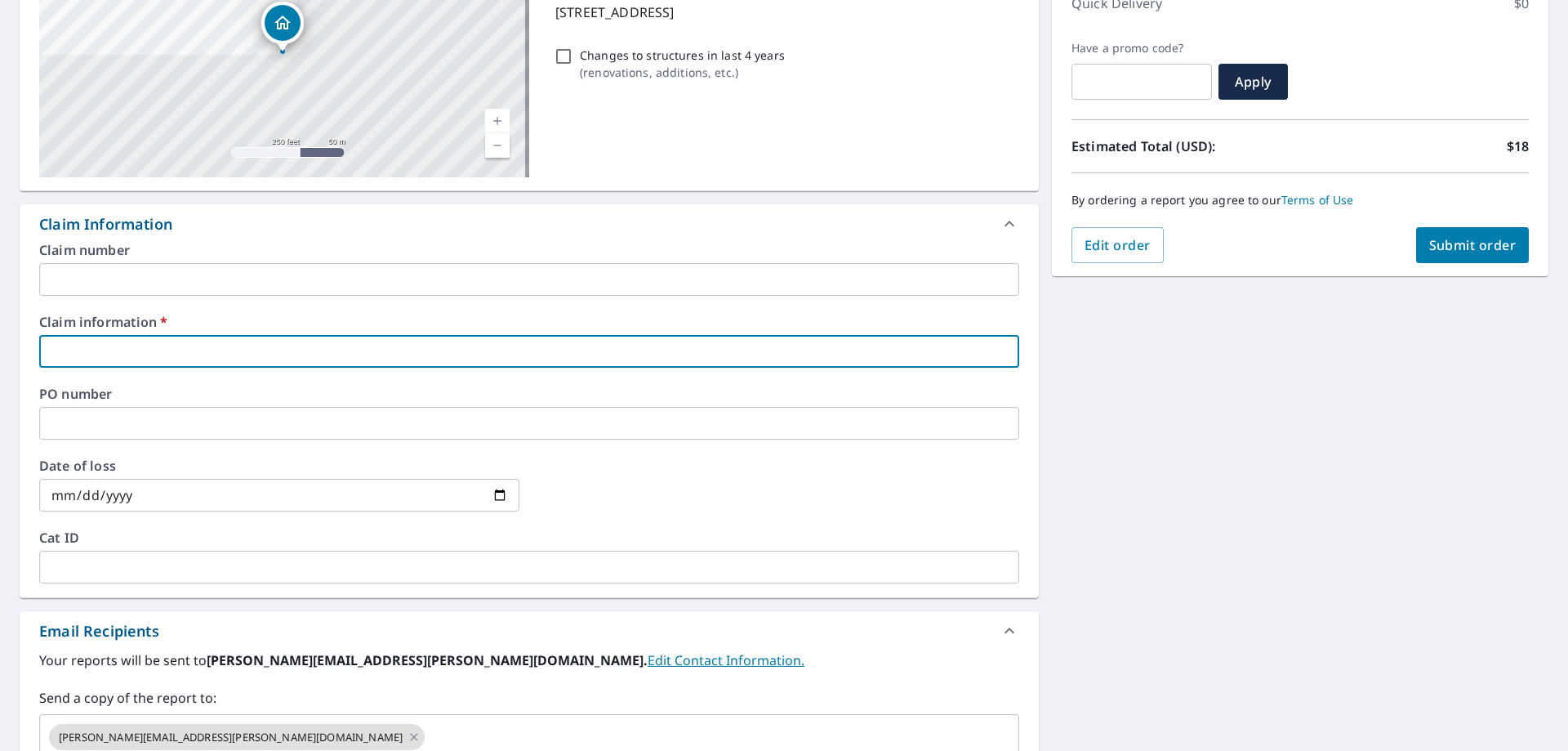
type input "Everlast"
checkbox input "true"
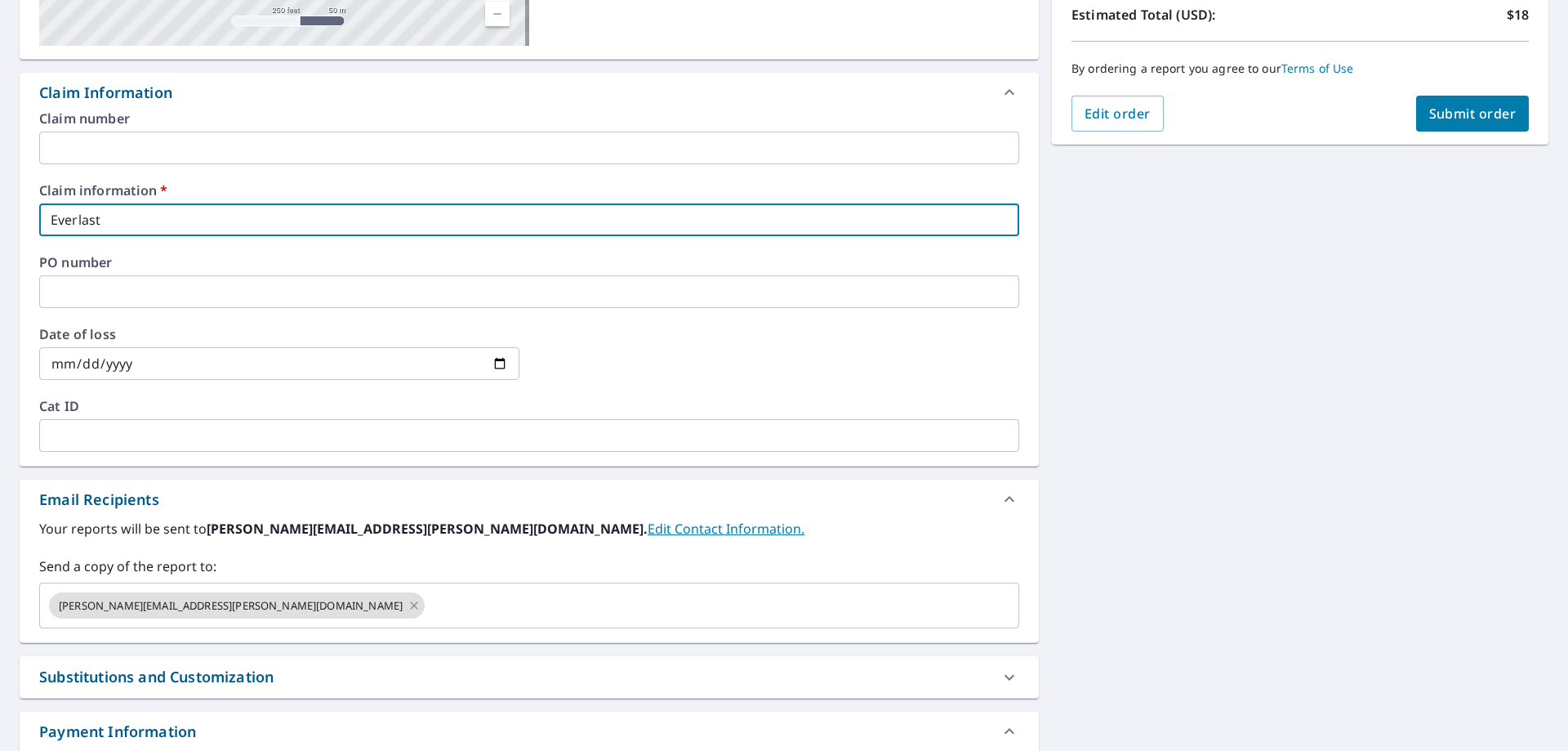
scroll to position [497, 0]
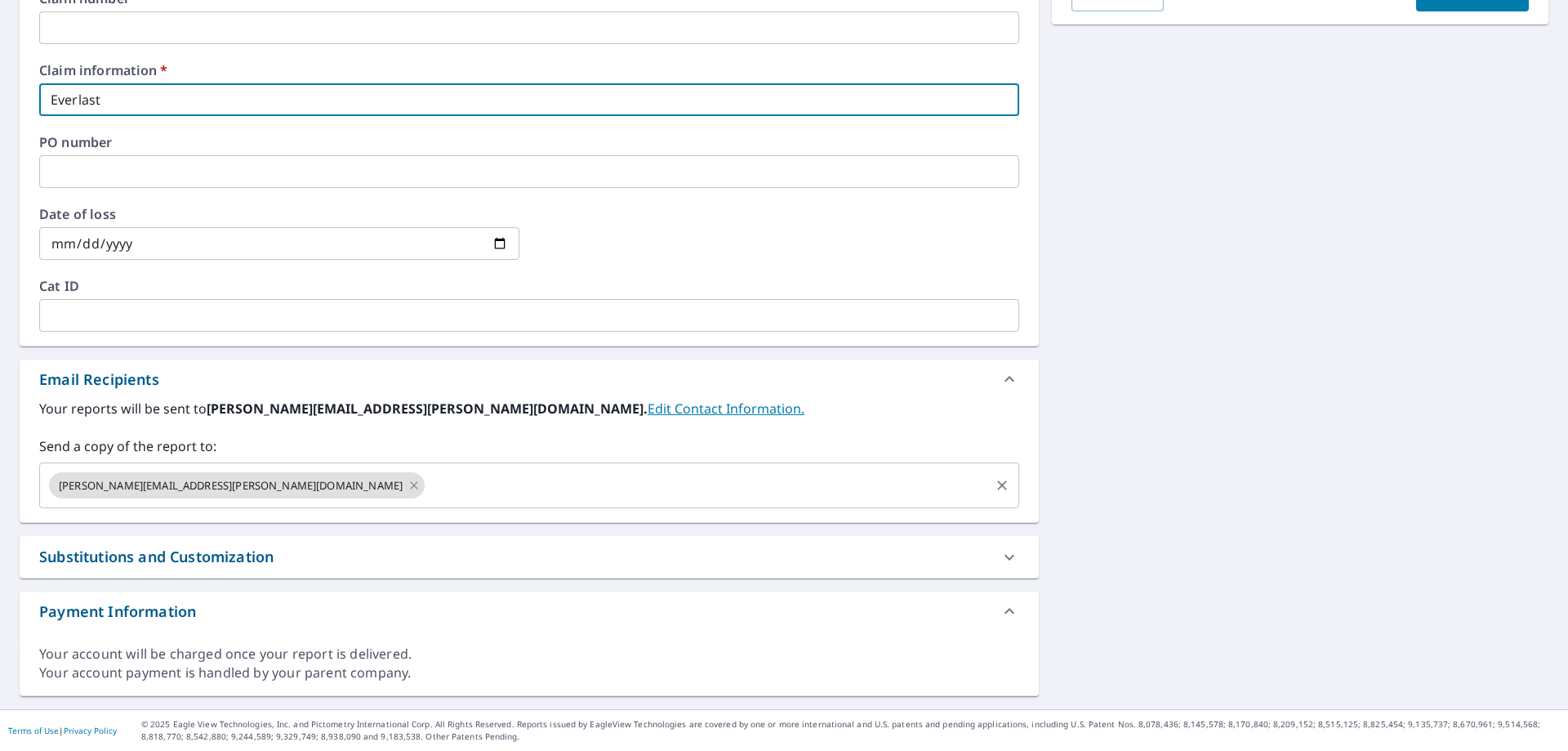
click at [386, 497] on div "[PERSON_NAME][EMAIL_ADDRESS][PERSON_NAME][DOMAIN_NAME] ​" at bounding box center [529, 486] width 981 height 46
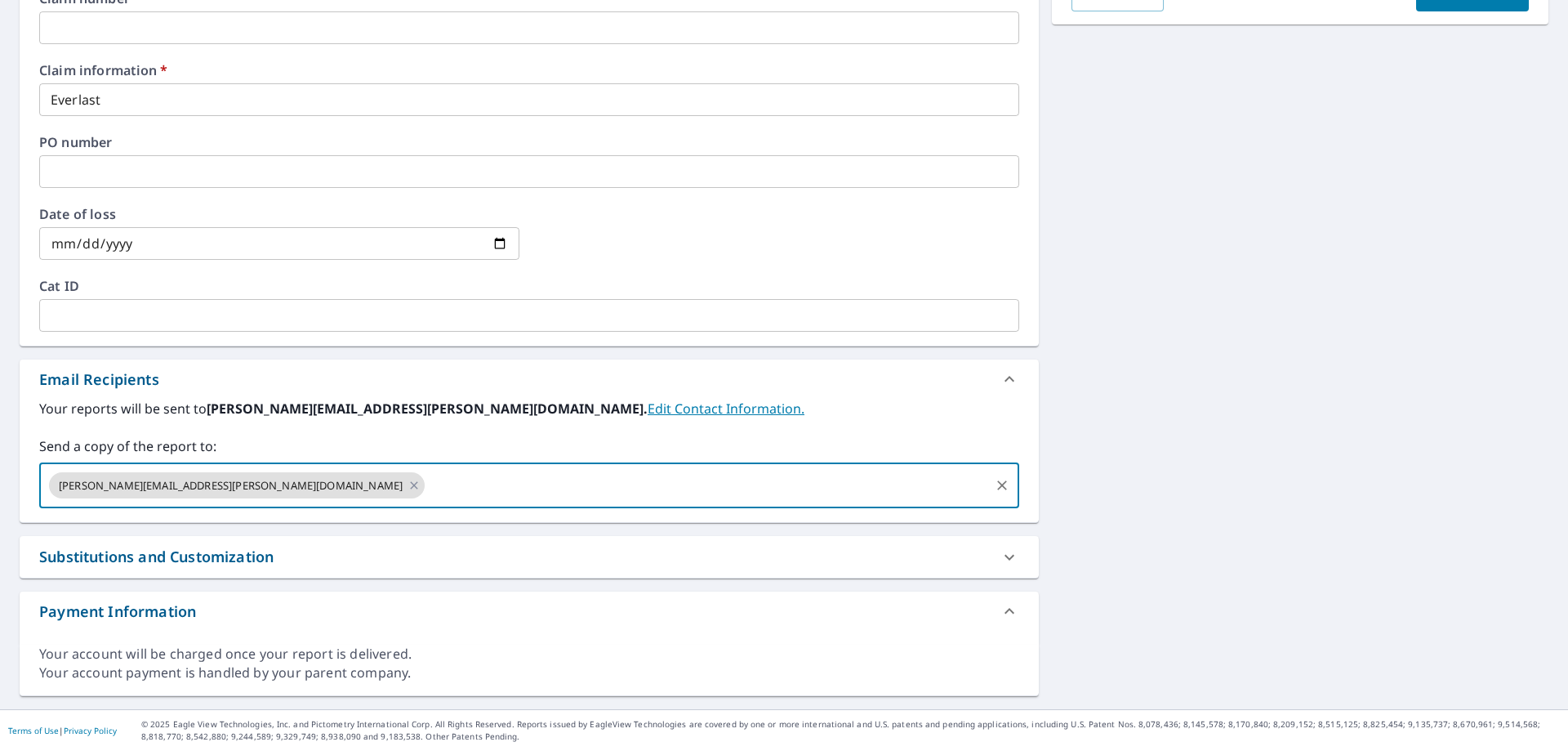
paste input "[EMAIL_ADDRESS][DOMAIN_NAME]"
type input "[EMAIL_ADDRESS][DOMAIN_NAME]"
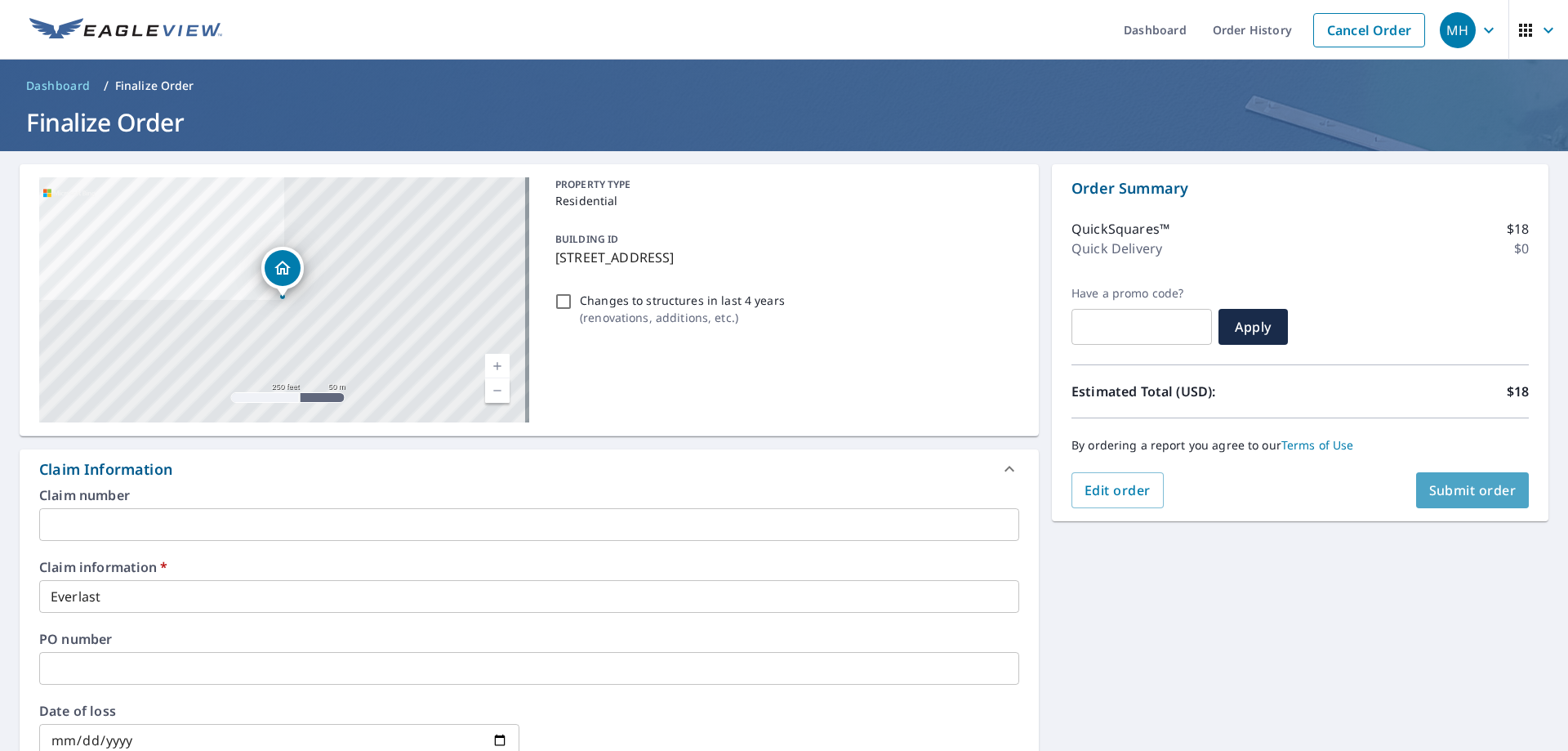
click at [1462, 484] on span "Submit order" at bounding box center [1473, 490] width 87 height 18
checkbox input "true"
